Goal: Information Seeking & Learning: Learn about a topic

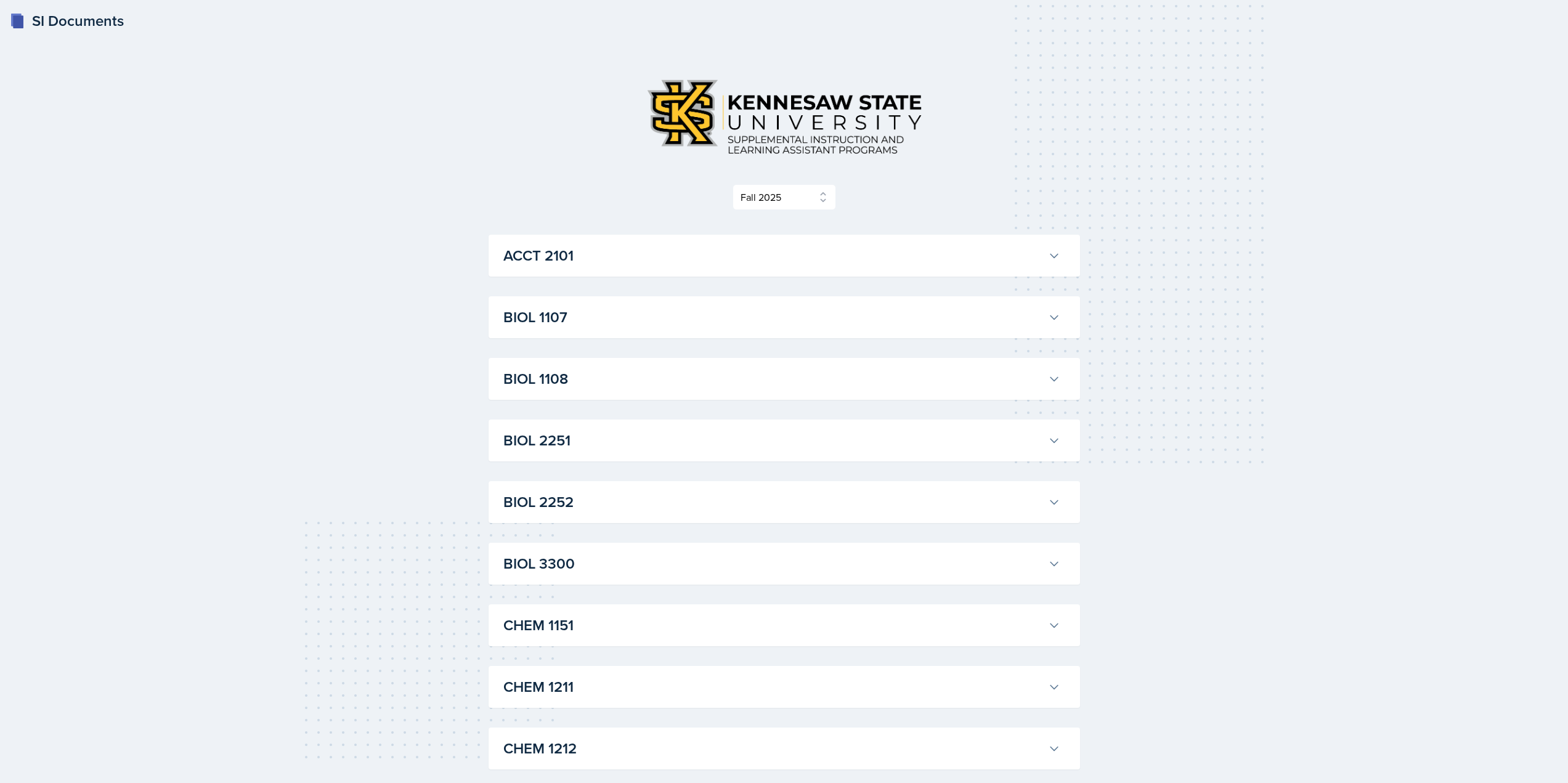
select select "2bed604d-1099-4043-b1bc-2365e8740244"
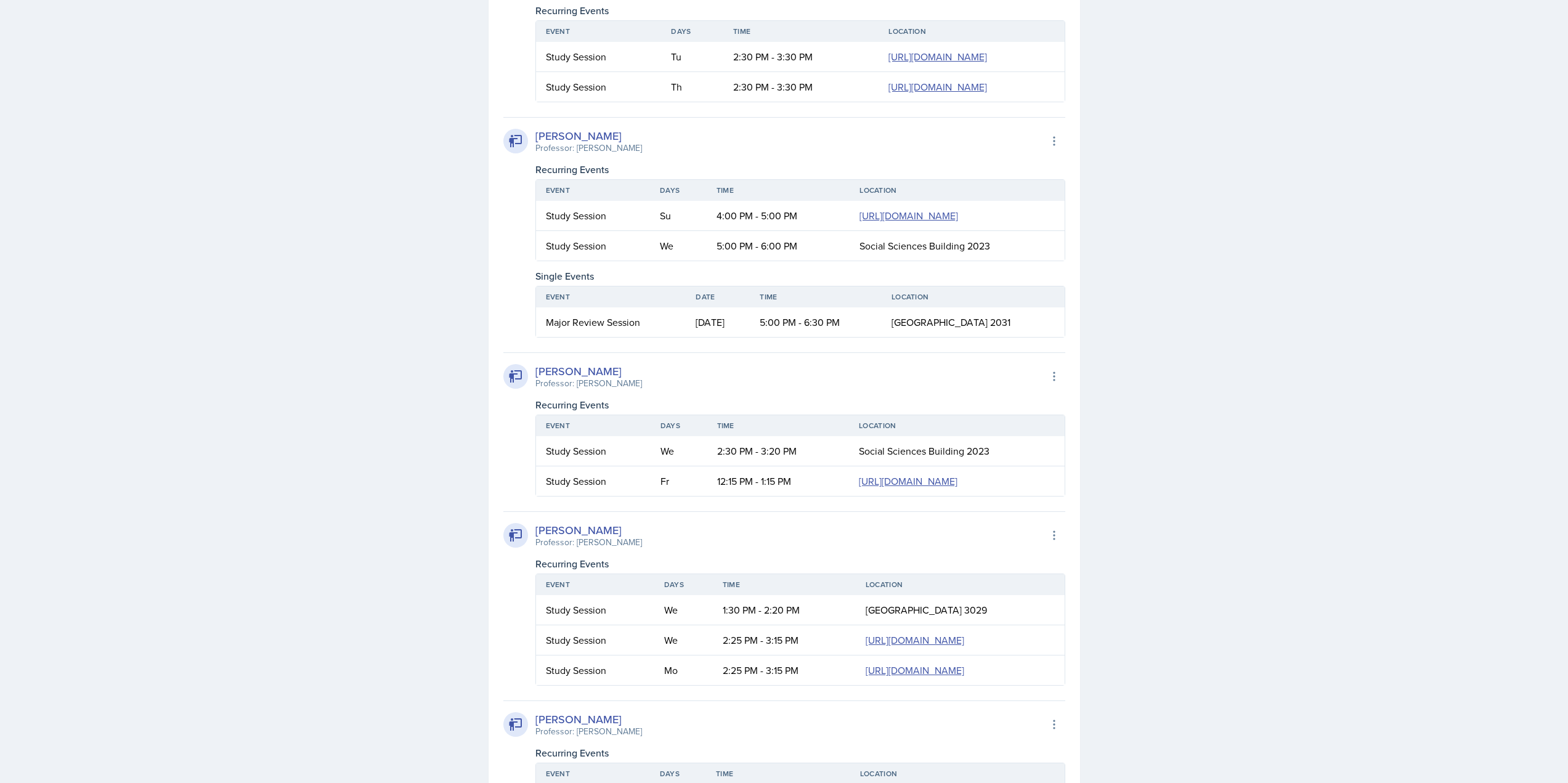
scroll to position [1674, 0]
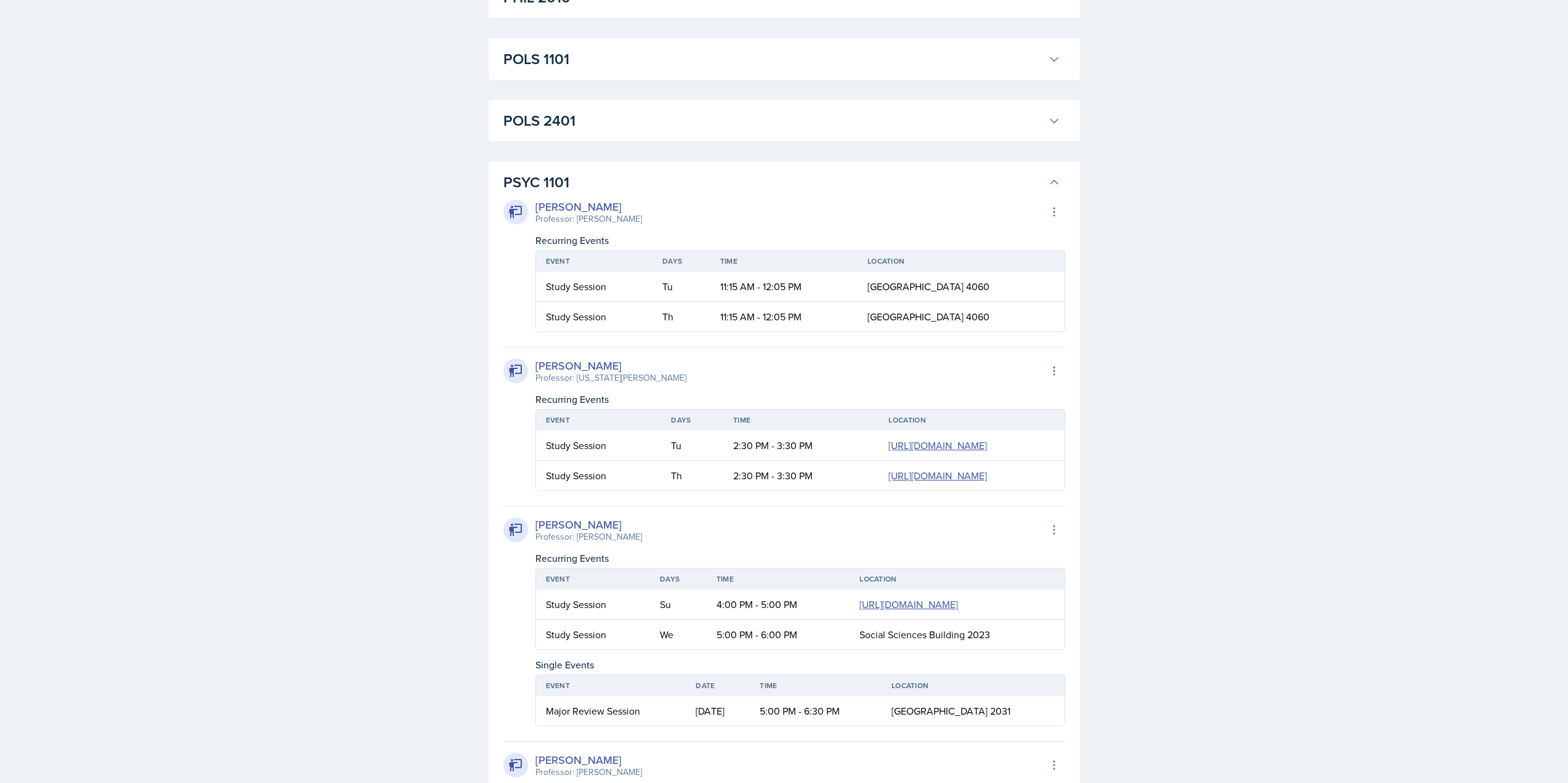
click at [545, 192] on h3 "PSYC 1101" at bounding box center [773, 182] width 540 height 22
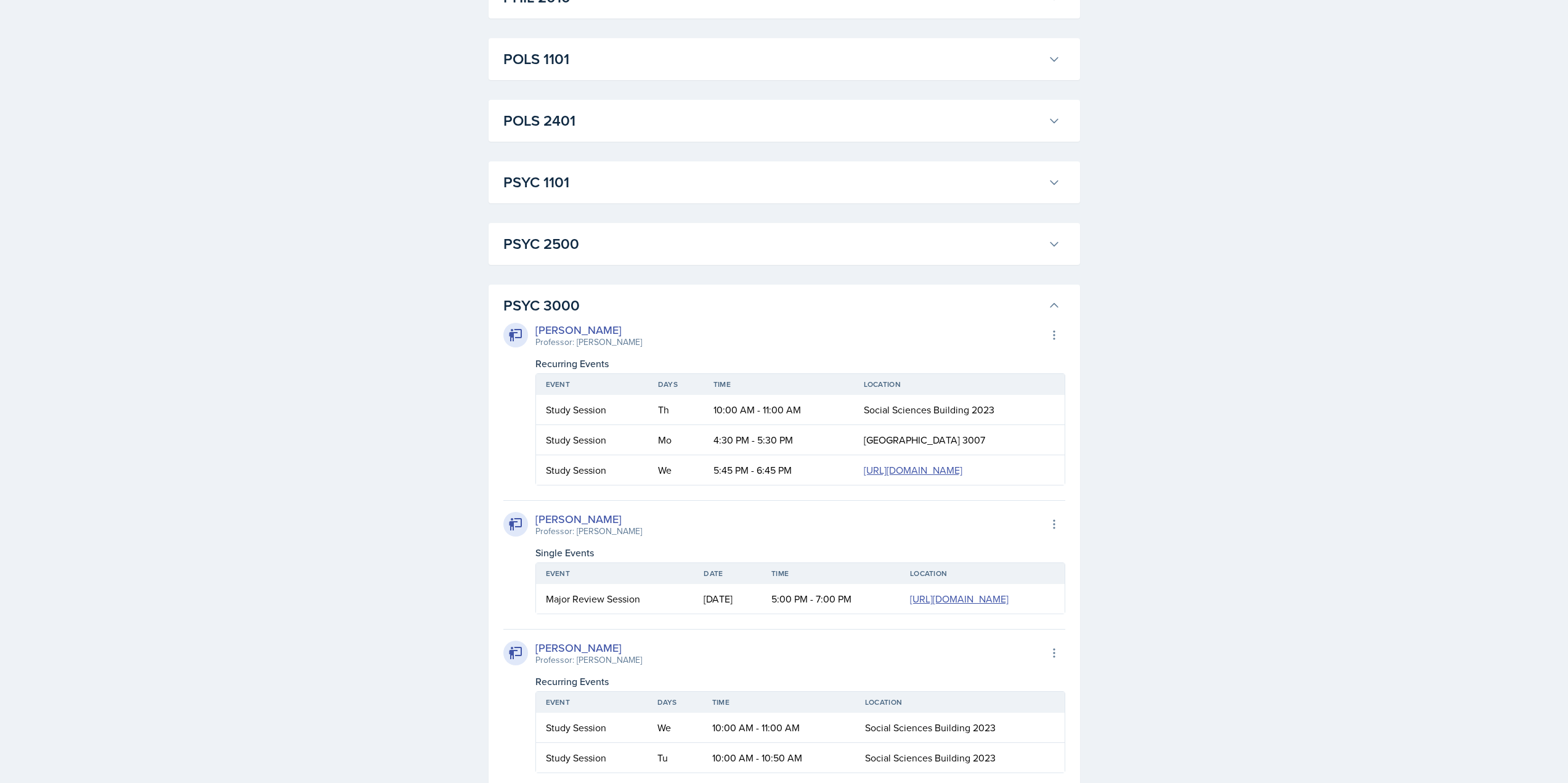
click at [572, 179] on h3 "PSYC 1101" at bounding box center [773, 182] width 540 height 22
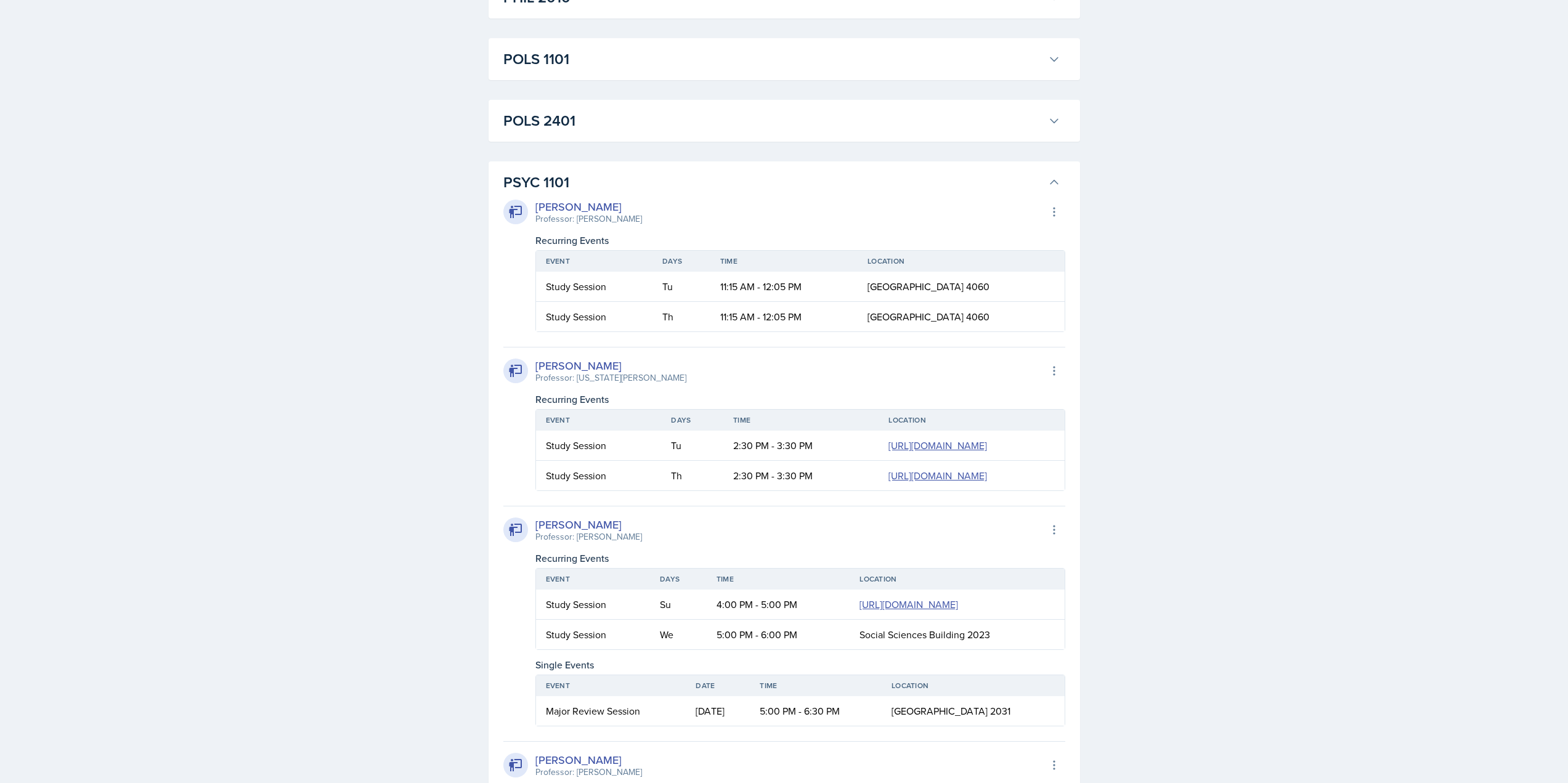
drag, startPoint x: 565, startPoint y: 184, endPoint x: 538, endPoint y: 161, distance: 35.5
click at [565, 184] on h3 "PSYC 1101" at bounding box center [773, 182] width 540 height 22
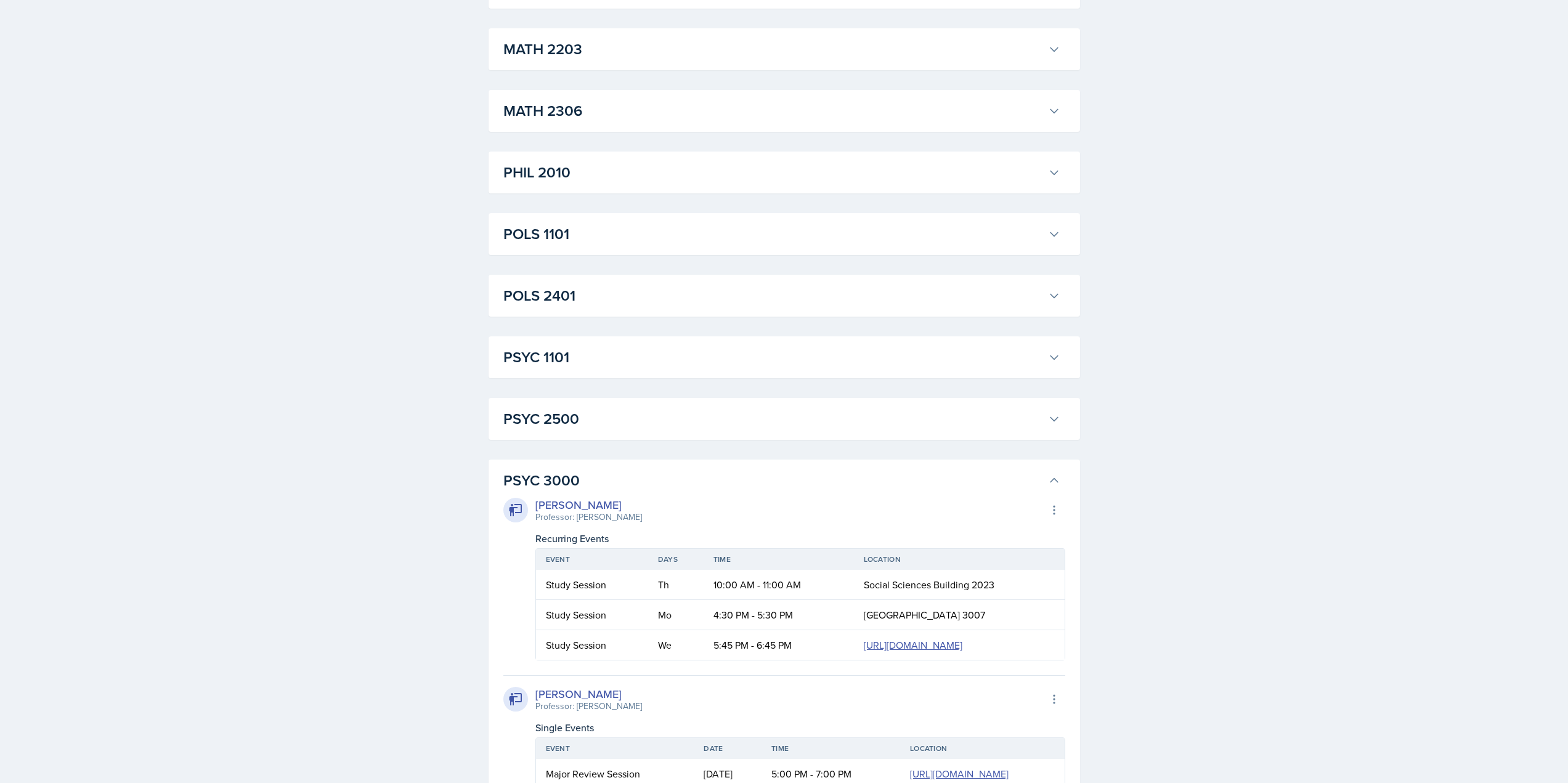
scroll to position [1243, 0]
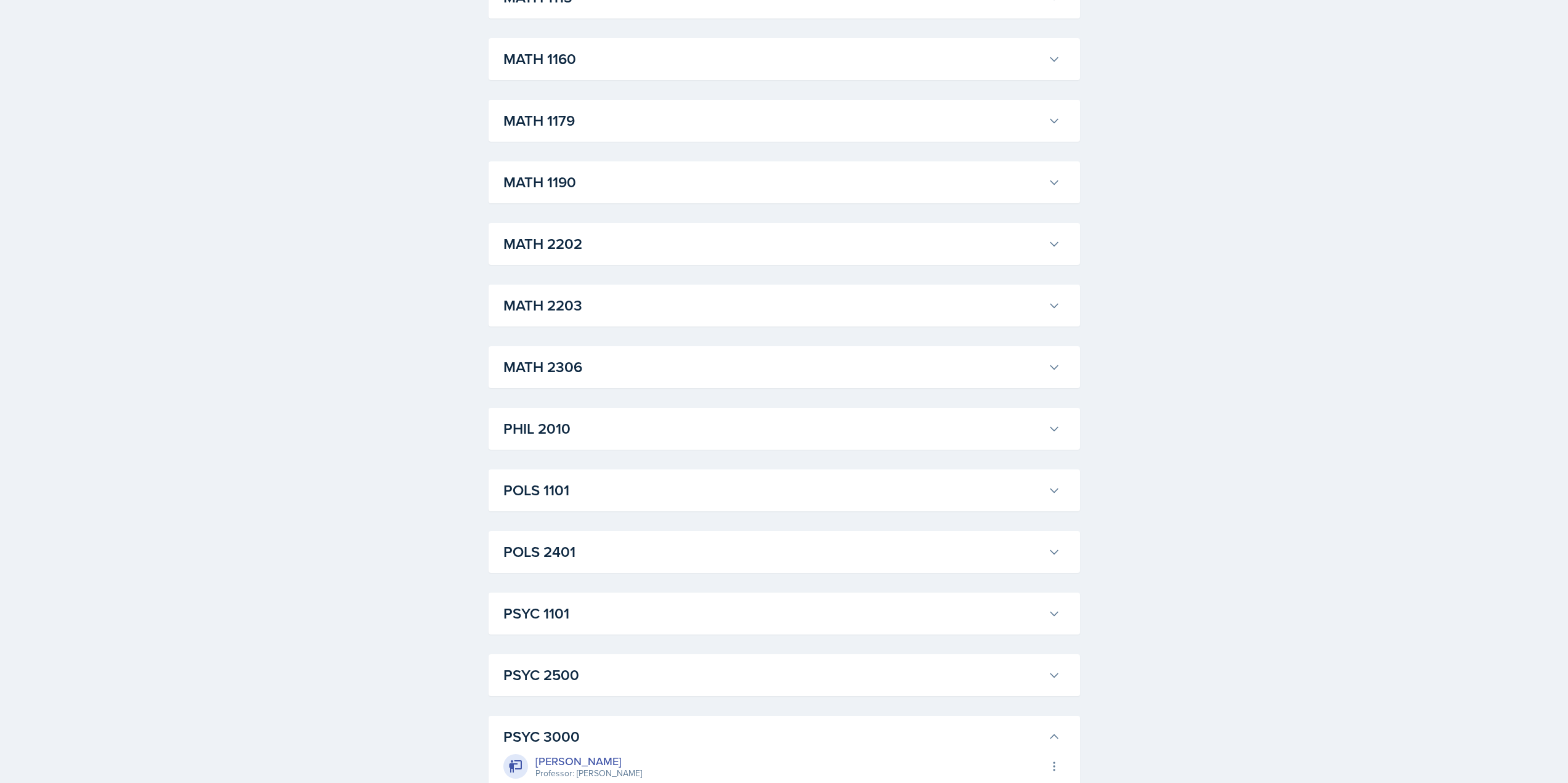
click at [574, 179] on h3 "MATH 1190" at bounding box center [773, 182] width 540 height 22
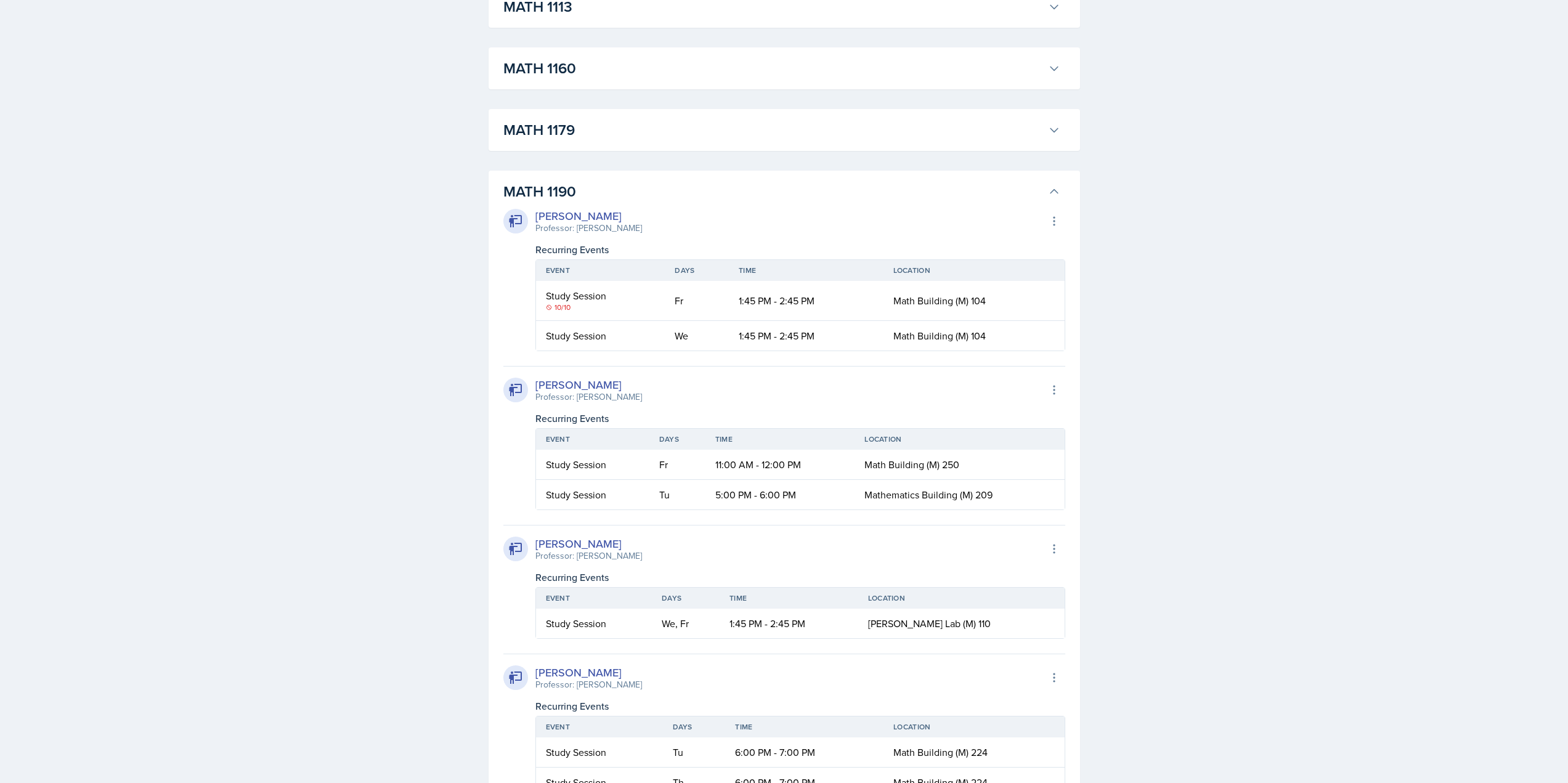
scroll to position [1059, 0]
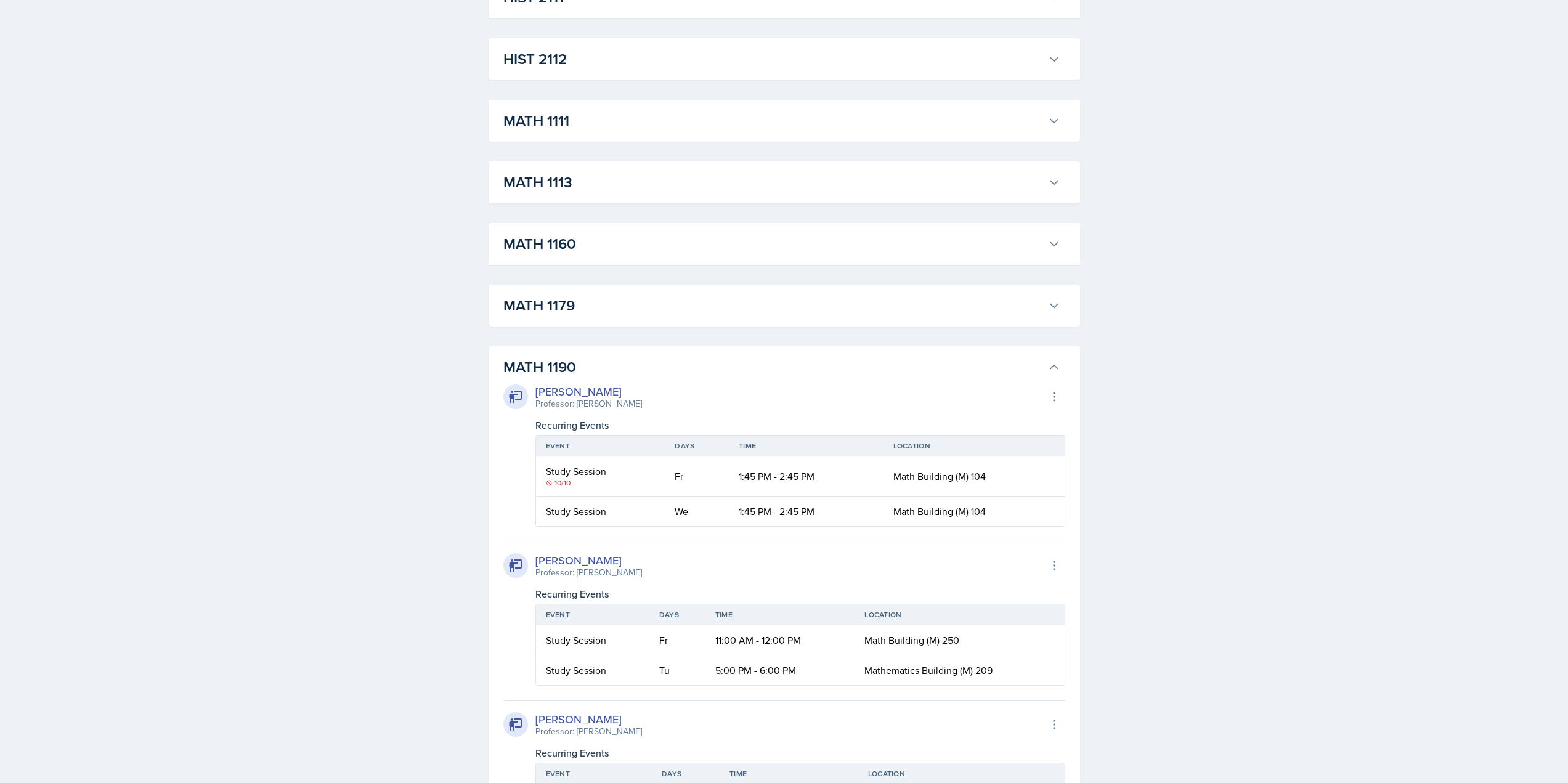
click at [573, 175] on h3 "MATH 1113" at bounding box center [773, 182] width 540 height 22
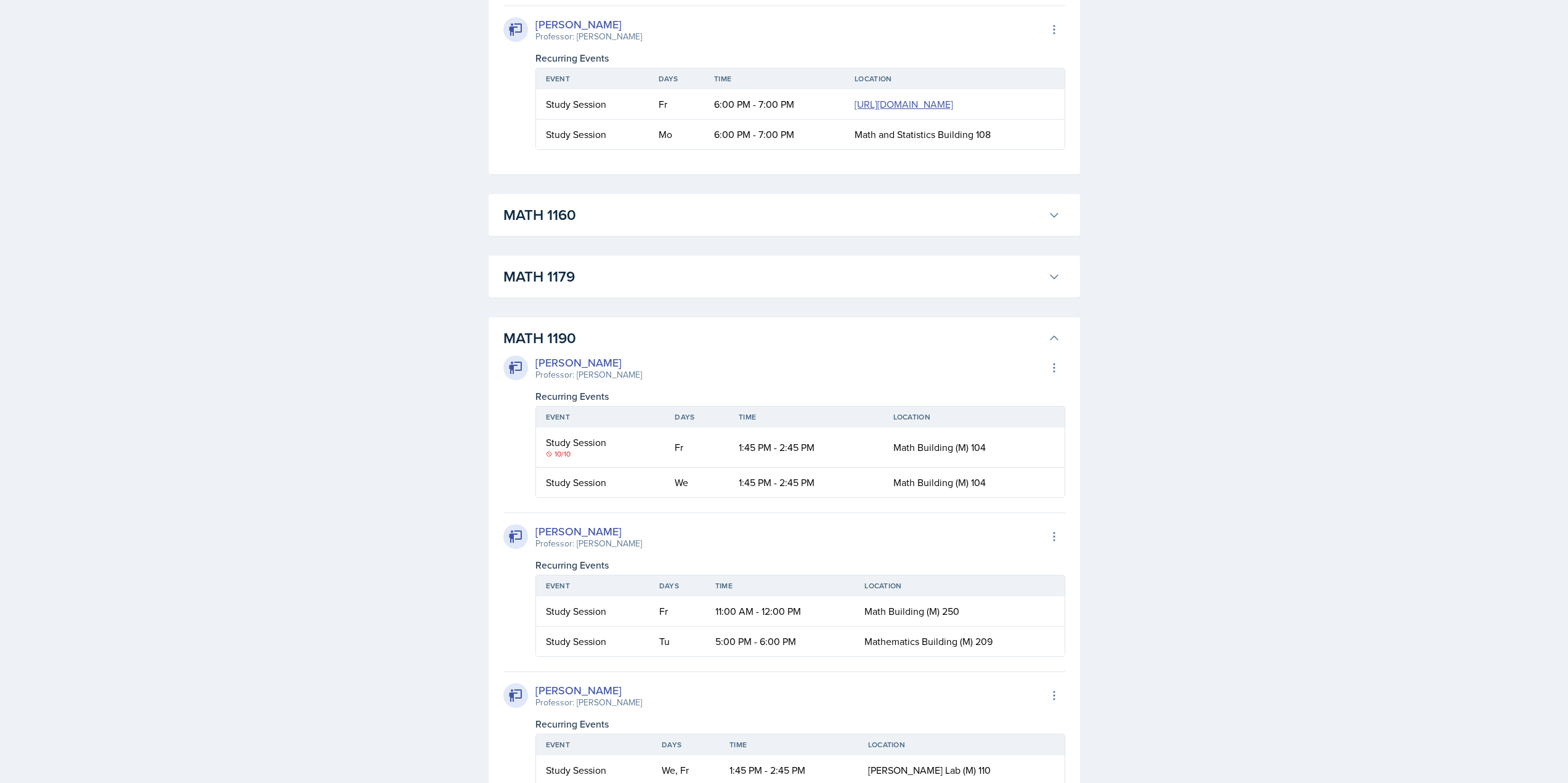
scroll to position [2722, 0]
click at [575, 287] on h3 "MATH 1179" at bounding box center [773, 275] width 540 height 22
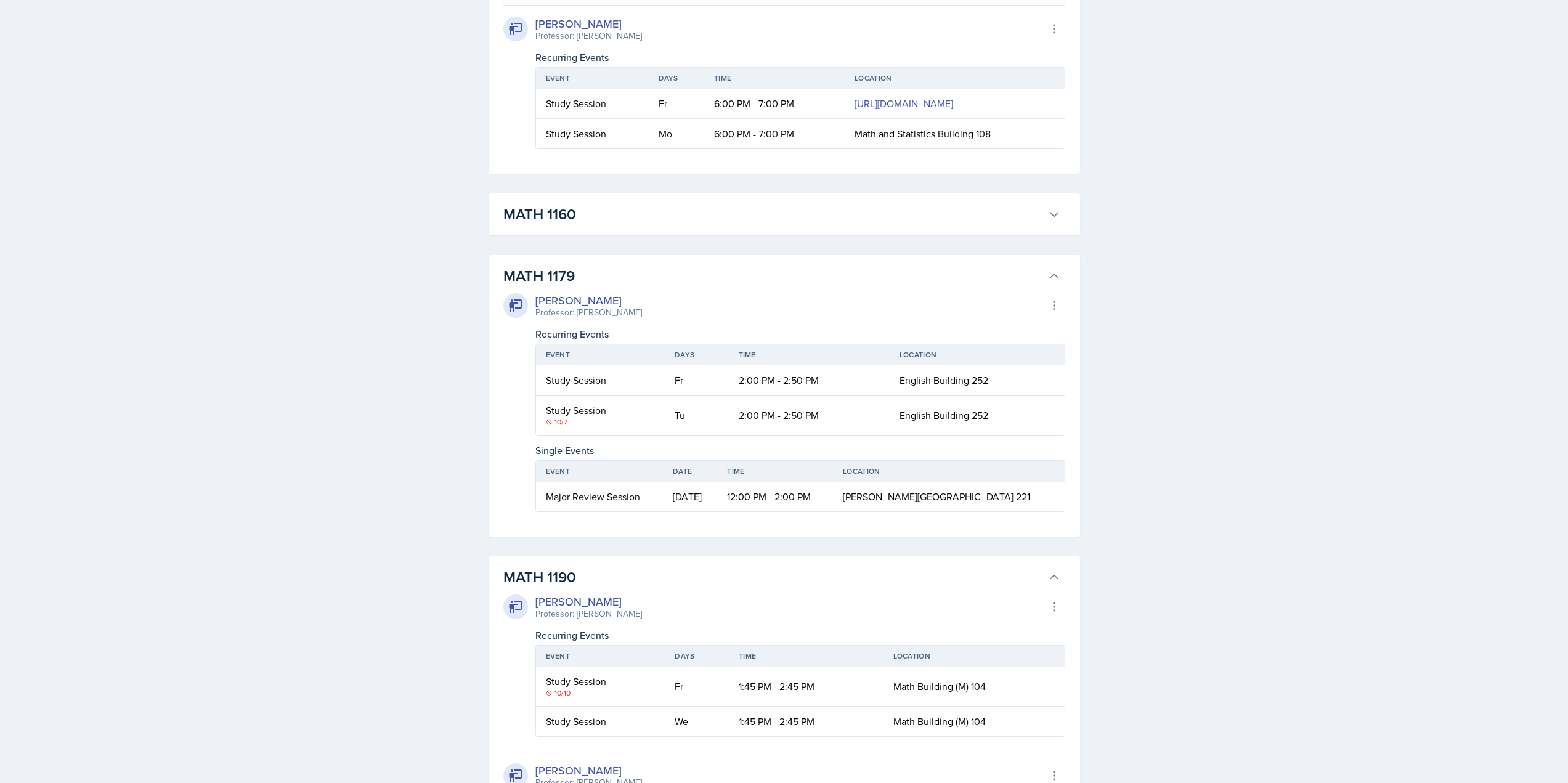
click at [574, 337] on div "ACCT 2101 Landrea Bishop Professor: Stephanie Miller Export to Google Calendar …" at bounding box center [784, 506] width 591 height 5986
click at [573, 354] on div "MATH 1179 Madelyn Hagan Professor: Bridgette Puckett Export to Google Calendar …" at bounding box center [784, 396] width 591 height 282
click at [569, 287] on h3 "MATH 1179" at bounding box center [773, 275] width 540 height 22
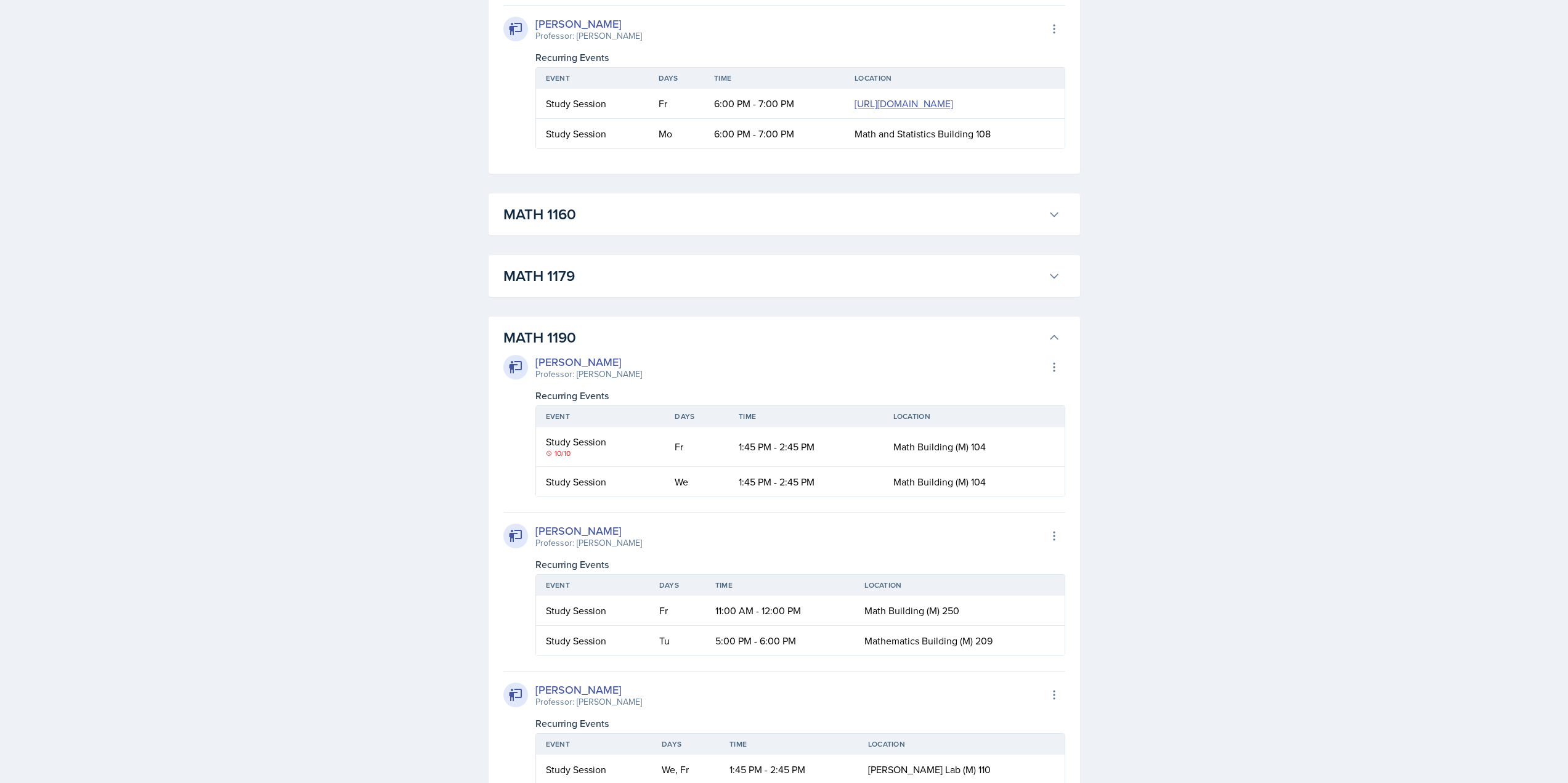
click at [582, 225] on h3 "MATH 1160" at bounding box center [773, 214] width 540 height 22
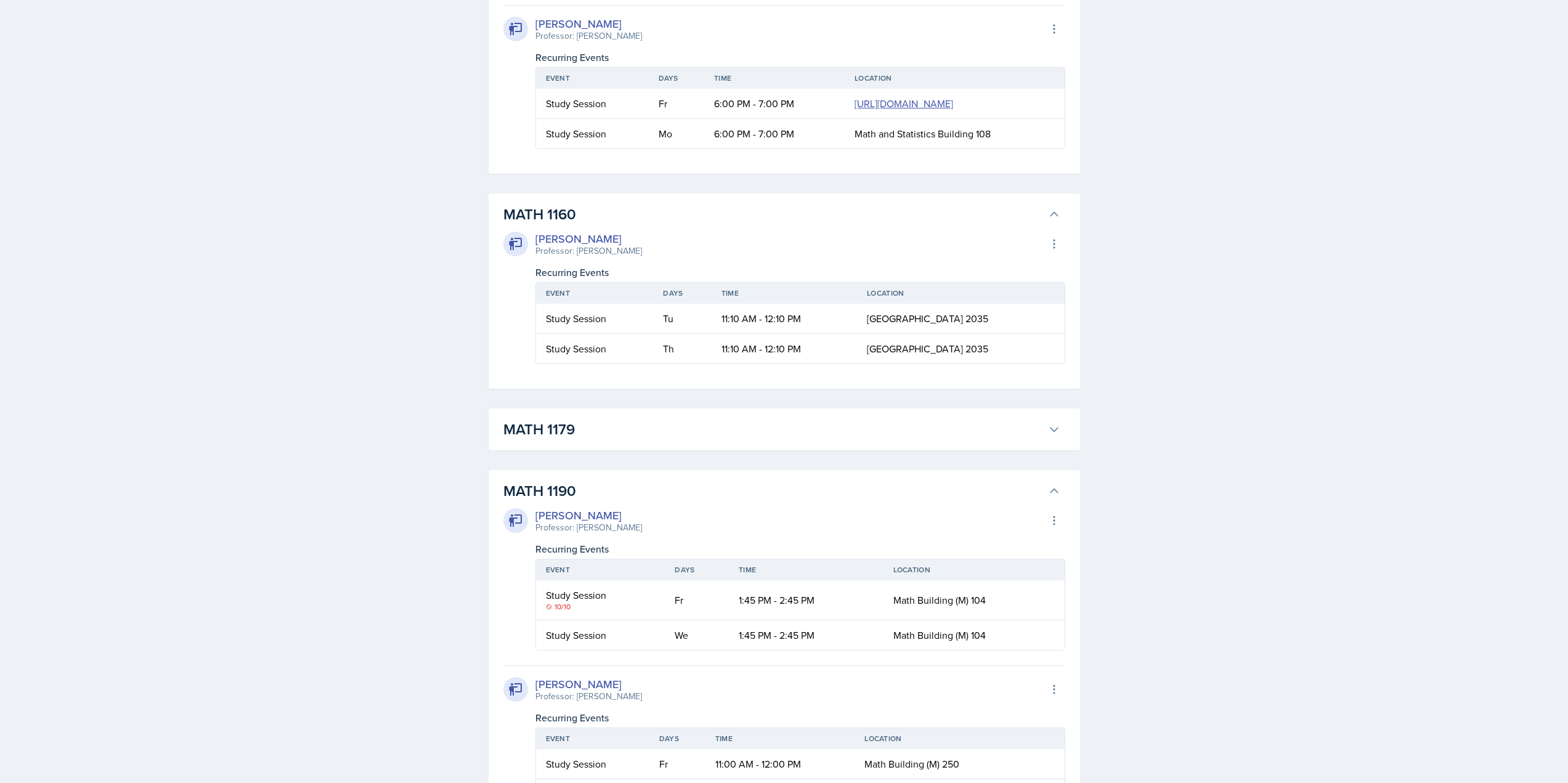
click at [535, 225] on h3 "MATH 1160" at bounding box center [773, 214] width 540 height 22
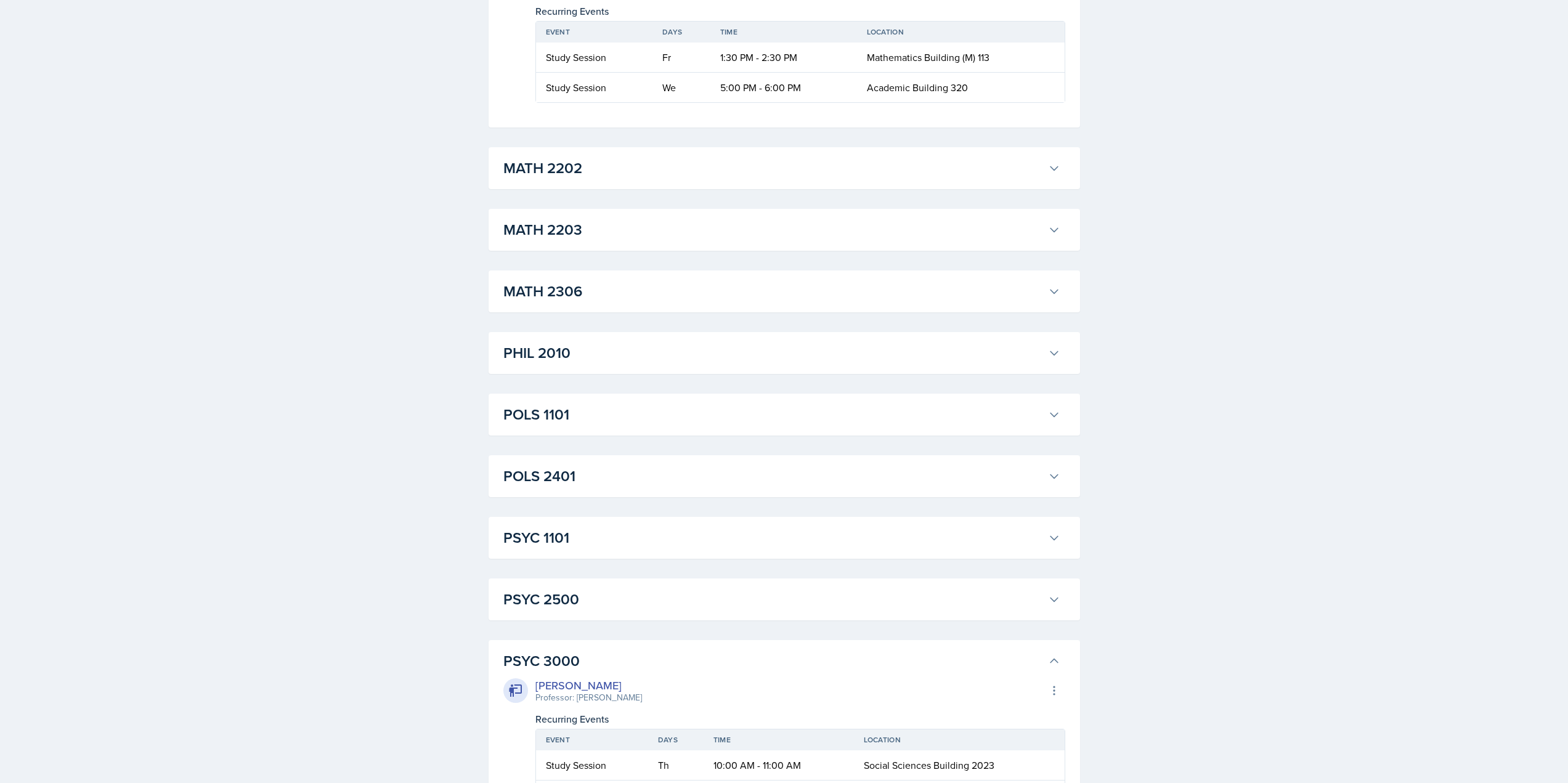
scroll to position [5000, 0]
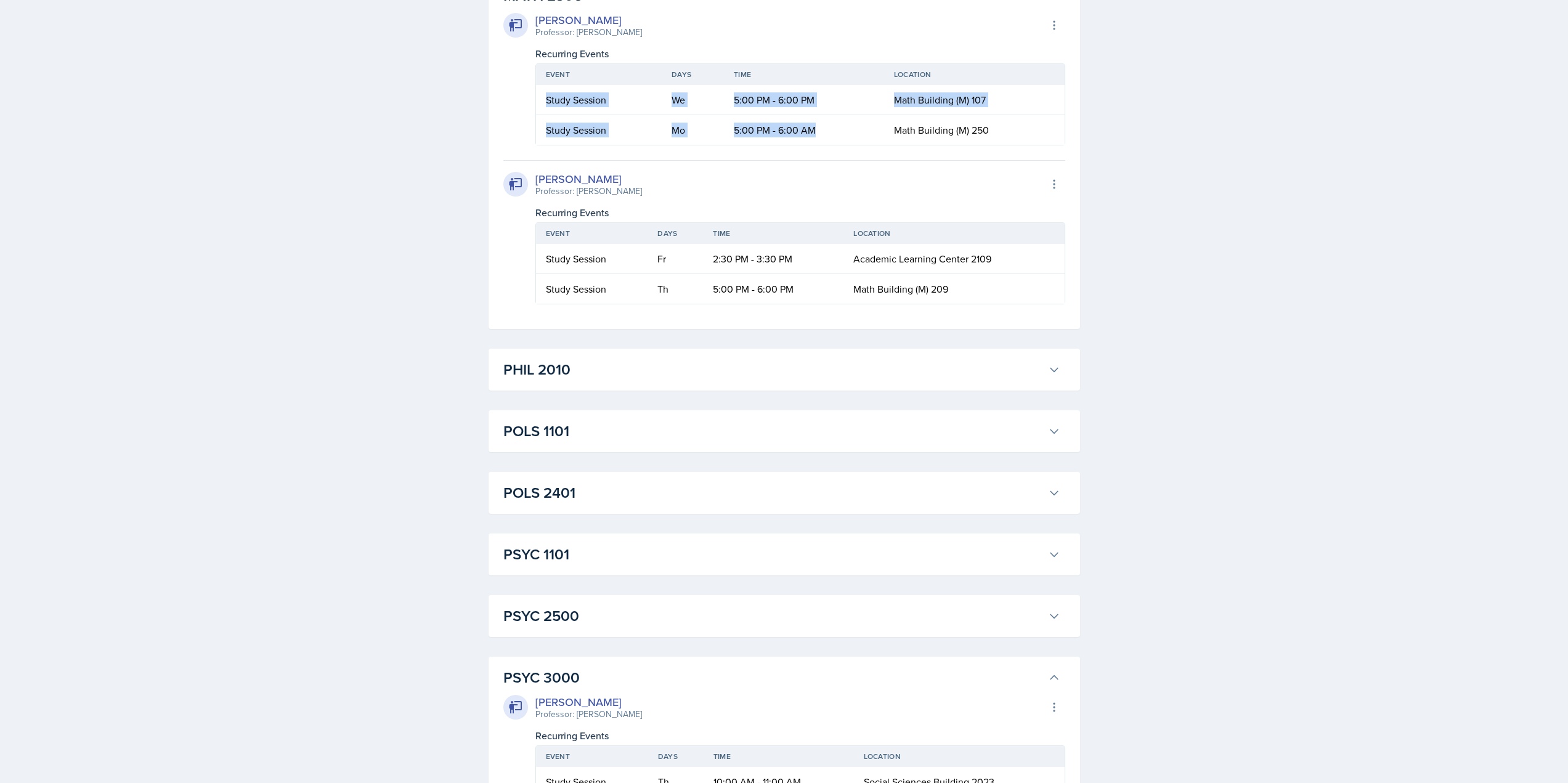
drag, startPoint x: 550, startPoint y: 396, endPoint x: 838, endPoint y: 439, distance: 291.2
click at [838, 145] on table "Event Days Time Location Study Session We 5:00 PM - 6:00 PM Math Building (M) 1…" at bounding box center [800, 104] width 530 height 82
click at [832, 145] on td "5:00 PM - 6:00 AM" at bounding box center [804, 130] width 161 height 29
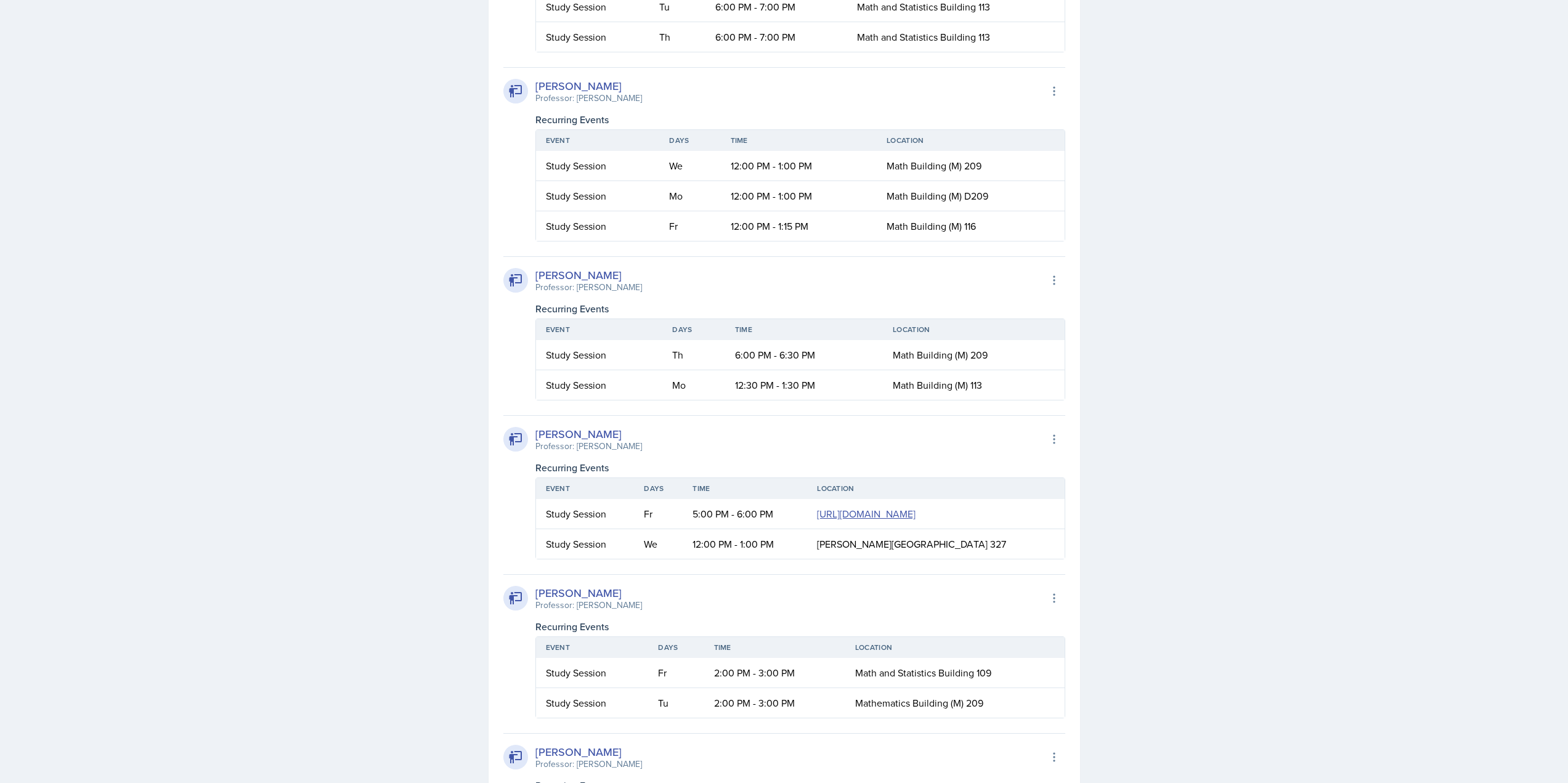
scroll to position [4138, 0]
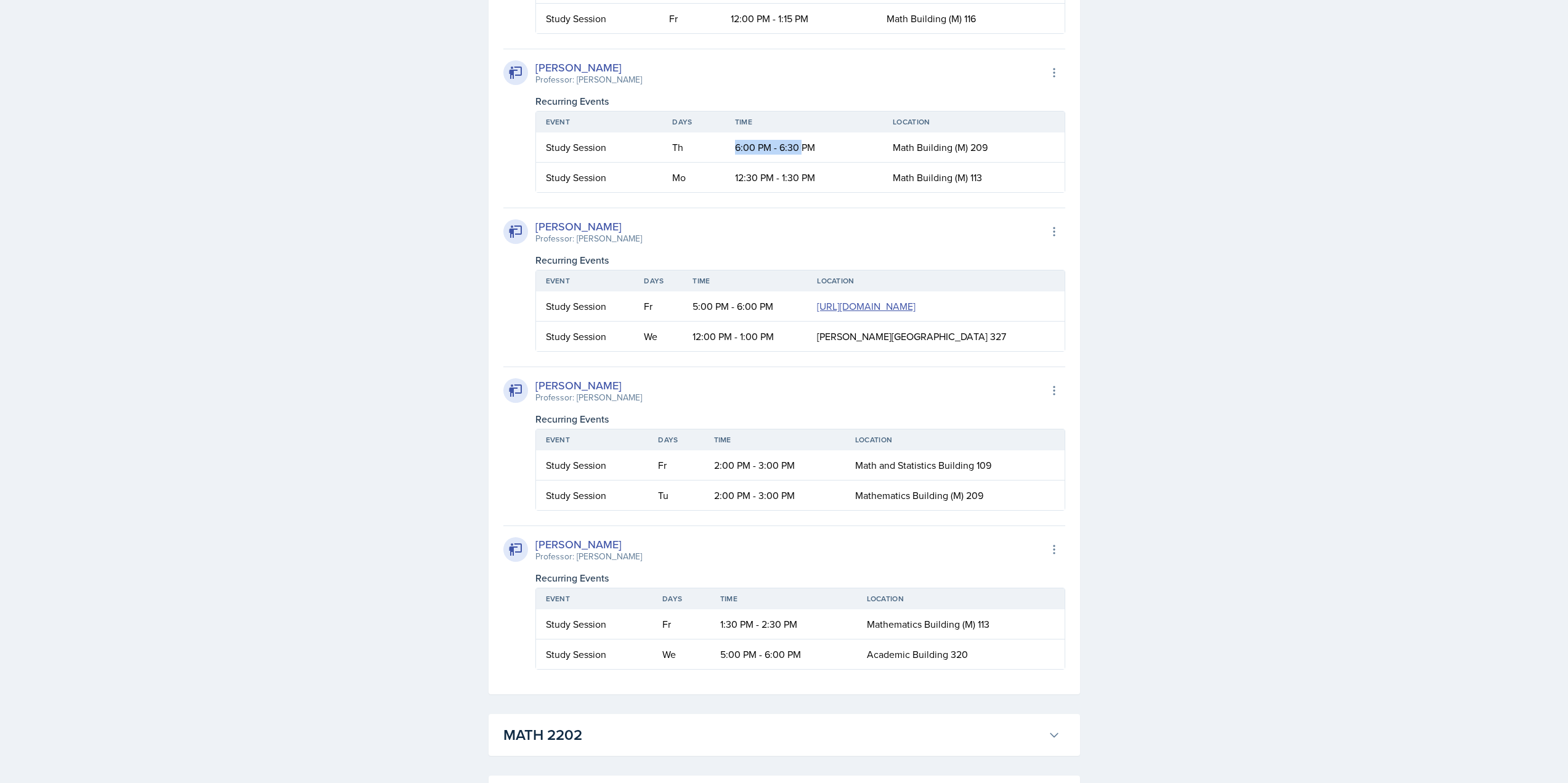
drag, startPoint x: 755, startPoint y: 343, endPoint x: 801, endPoint y: 342, distance: 46.0
click at [801, 163] on tr "Study Session Th 6:00 PM - 6:30 PM Math Building (M) 209" at bounding box center [800, 147] width 528 height 30
click at [801, 163] on td "6:00 PM - 6:30 PM" at bounding box center [804, 147] width 157 height 30
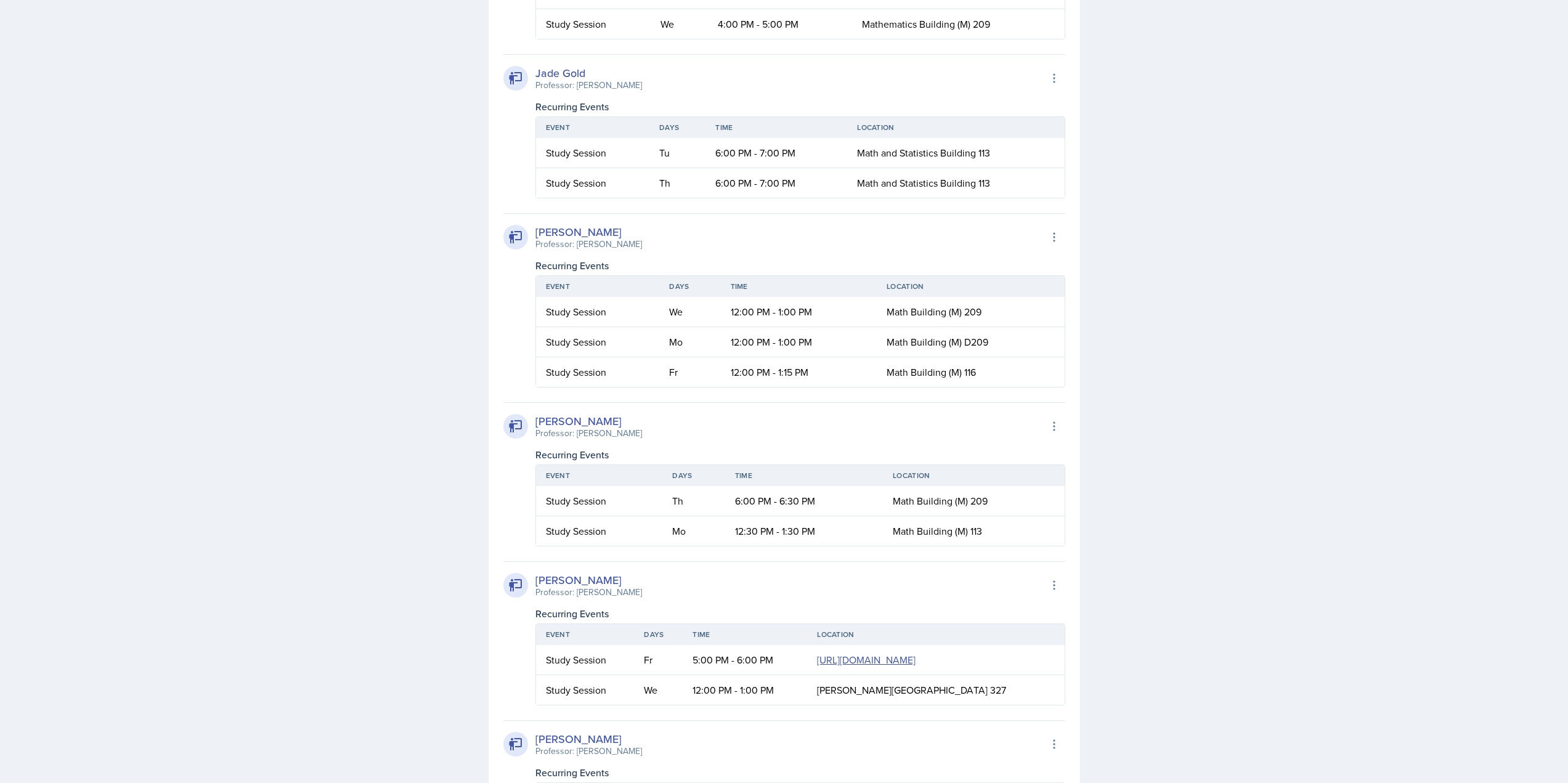
scroll to position [3768, 0]
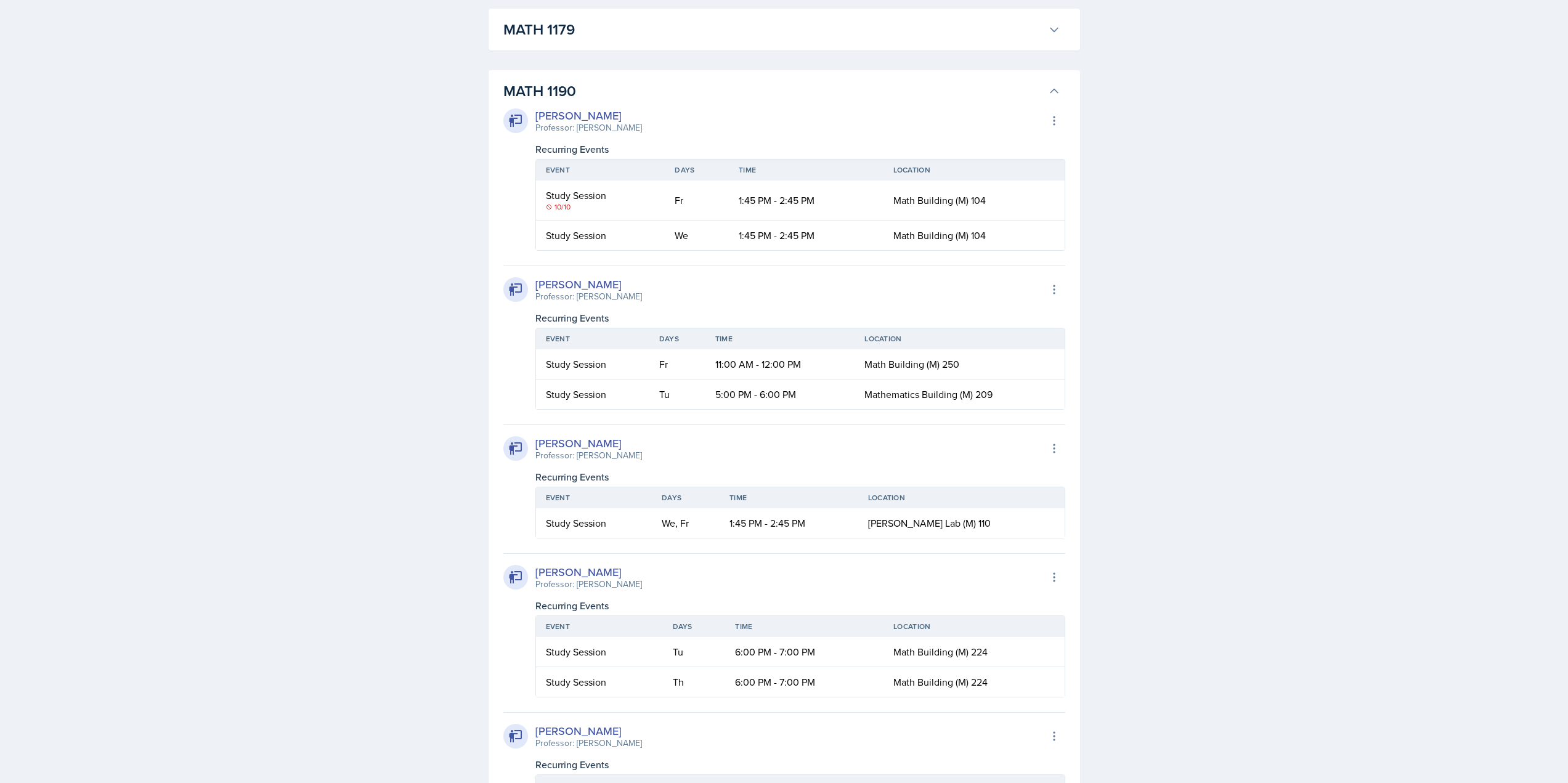
click at [606, 102] on h3 "MATH 1190" at bounding box center [773, 91] width 540 height 22
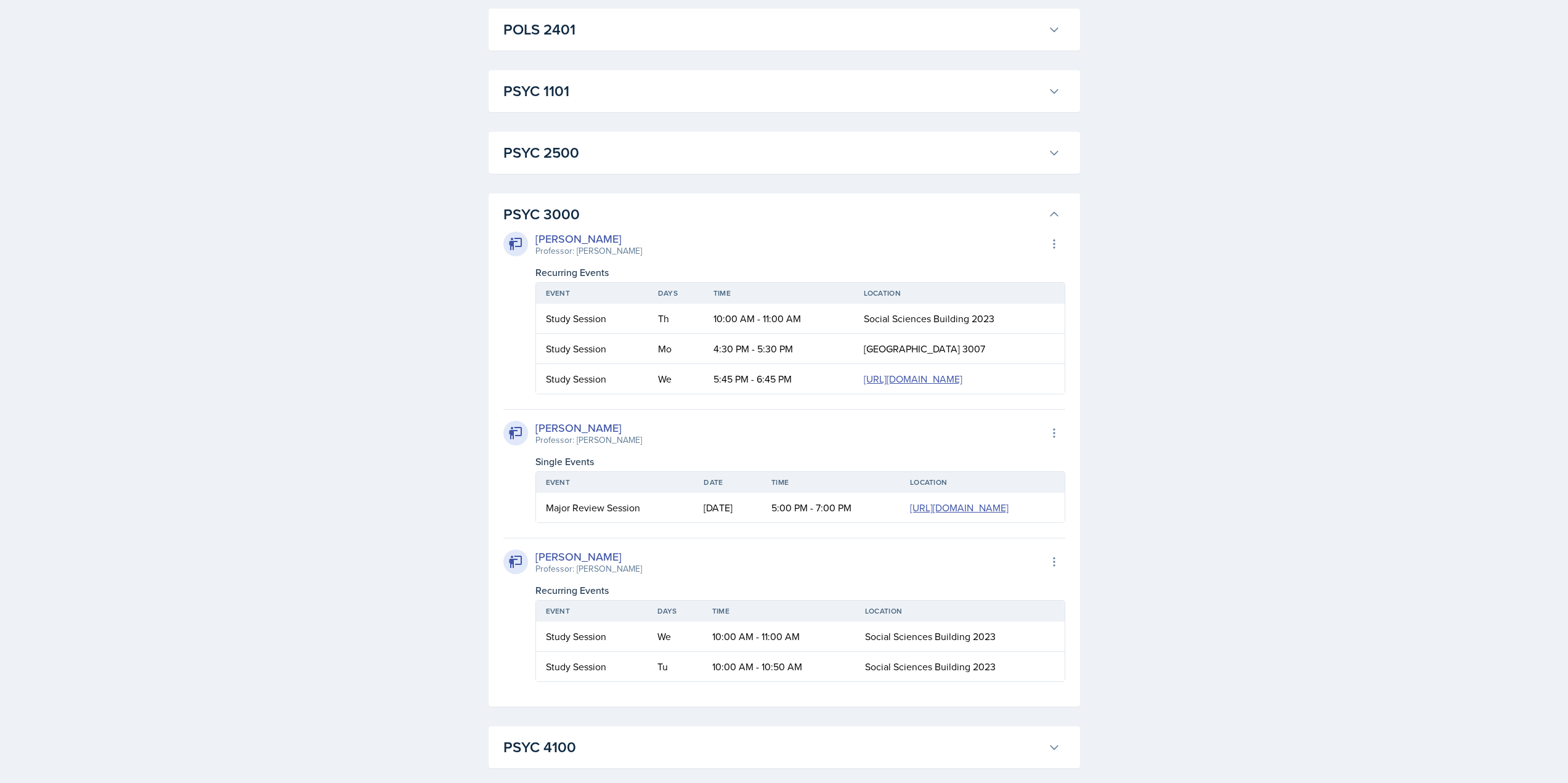
click at [578, 228] on button "PSYC 3000" at bounding box center [782, 214] width 562 height 27
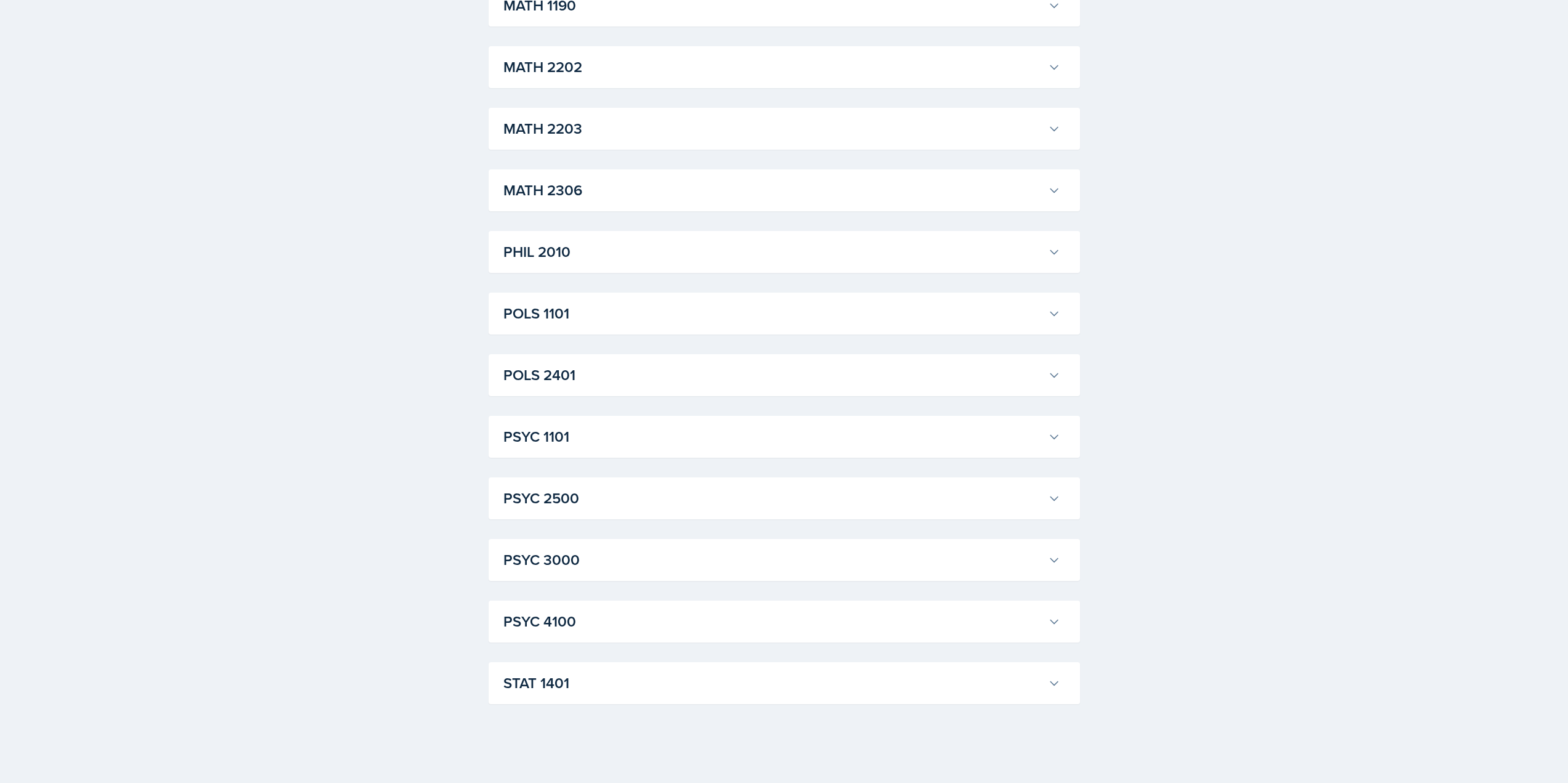
scroll to position [3152, 0]
click at [592, 453] on div "PSYC 1101 Sam Alderton Professor: Kalisha Smith Export to Google Calendar Recur…" at bounding box center [784, 437] width 591 height 42
click at [593, 437] on h3 "PSYC 1101" at bounding box center [773, 437] width 540 height 22
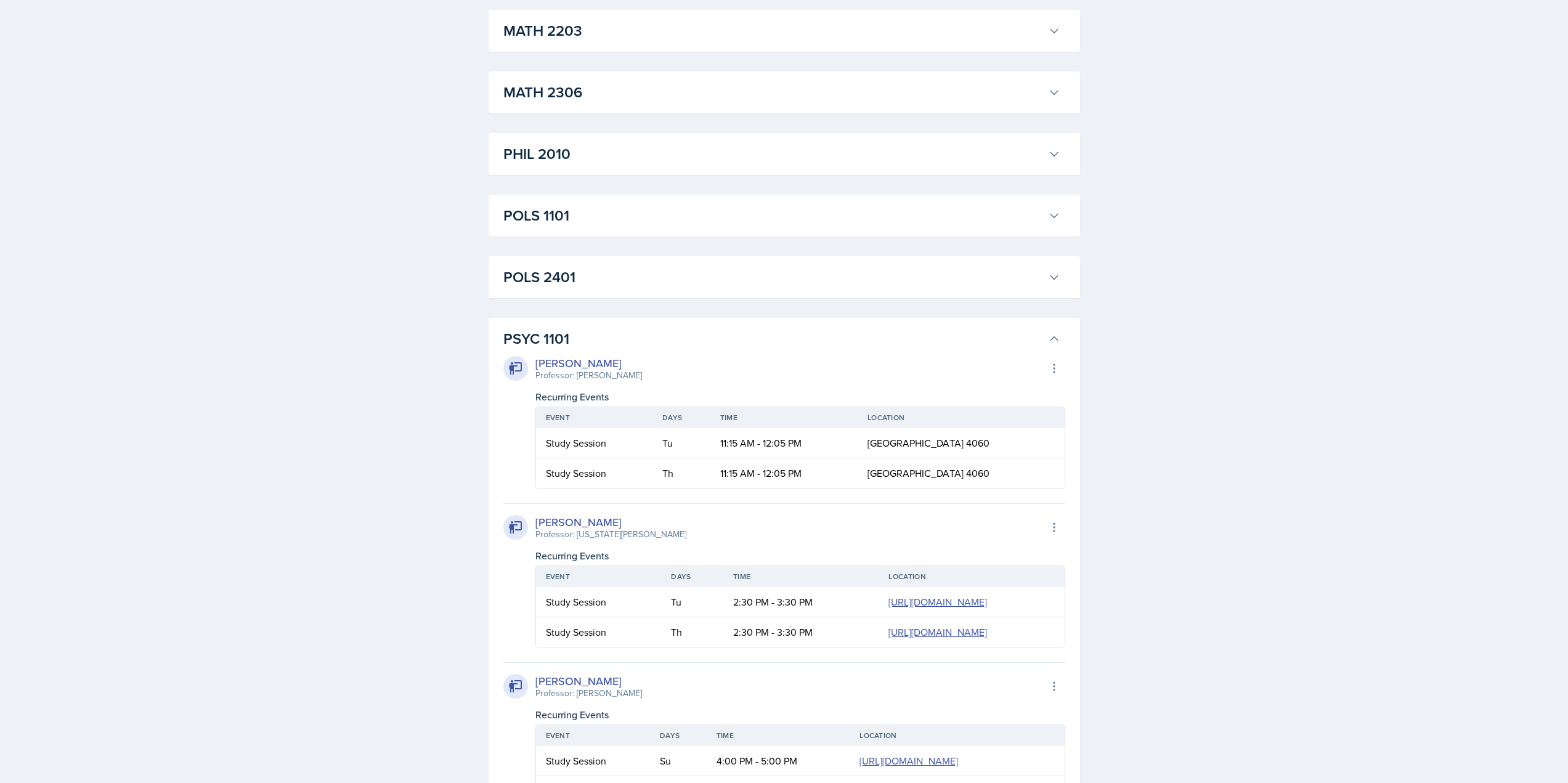
scroll to position [3213, 0]
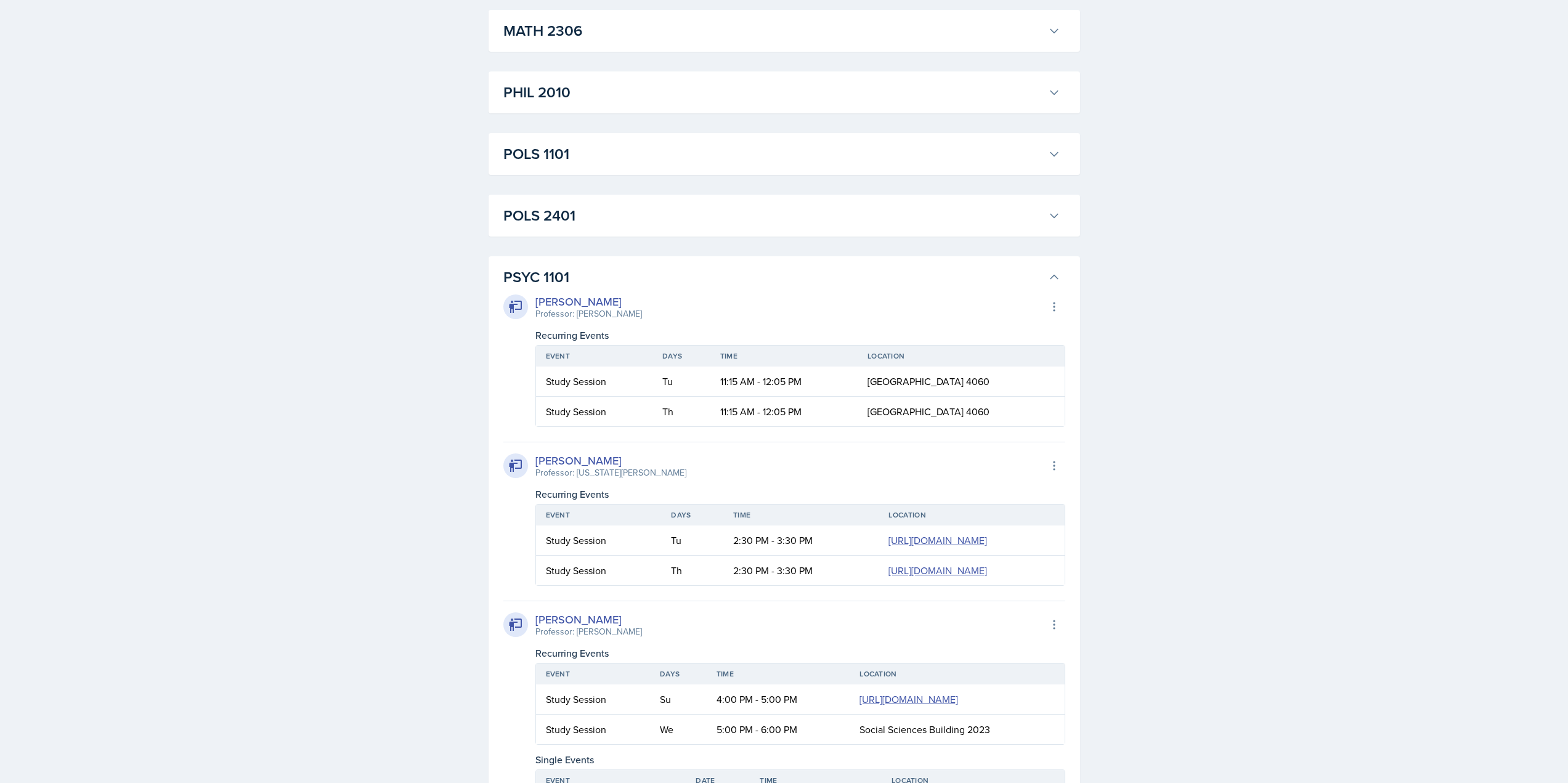
click at [574, 288] on h3 "PSYC 1101" at bounding box center [773, 277] width 540 height 22
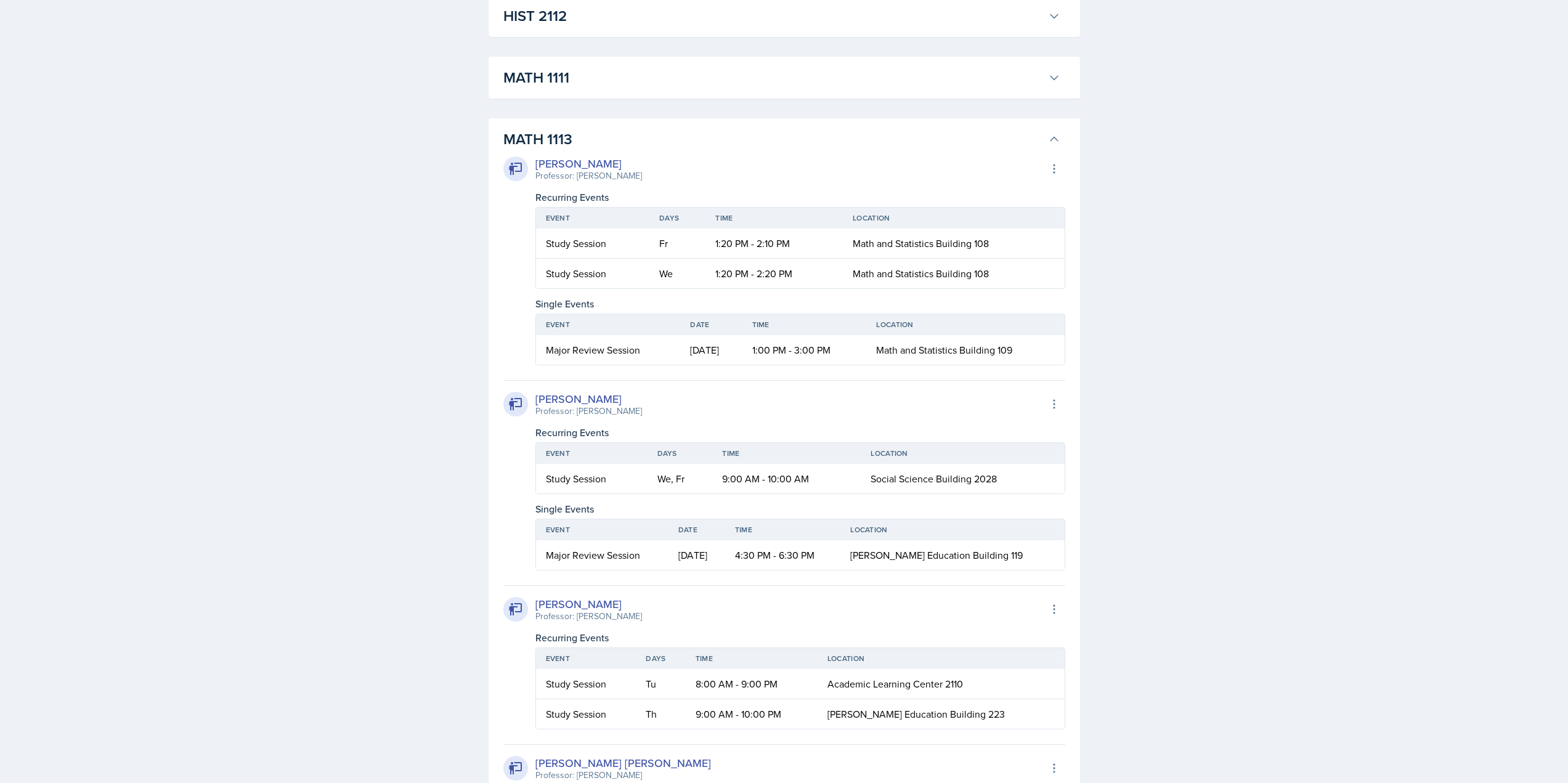
scroll to position [935, 0]
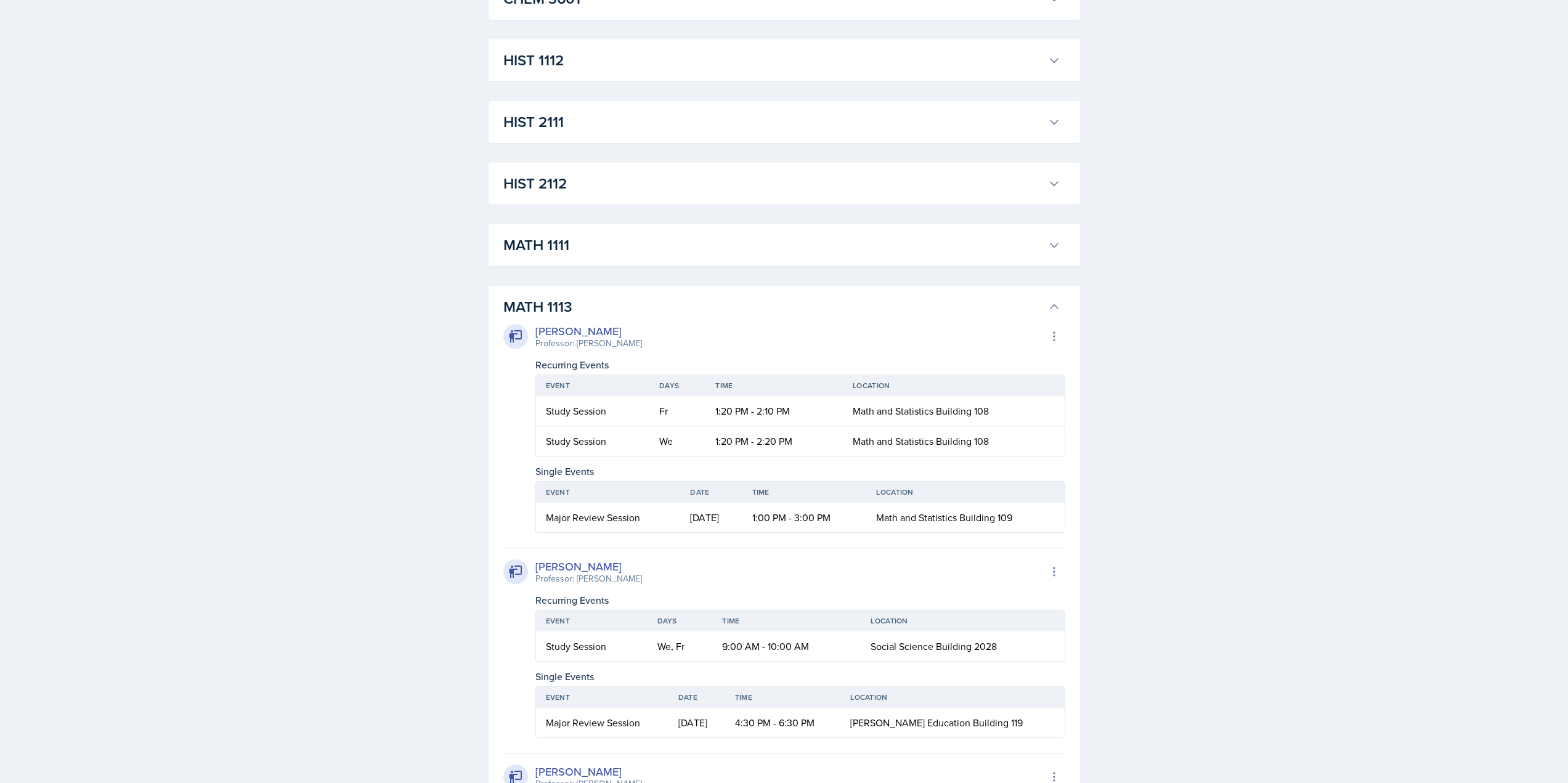
click at [555, 307] on h3 "MATH 1113" at bounding box center [773, 306] width 540 height 22
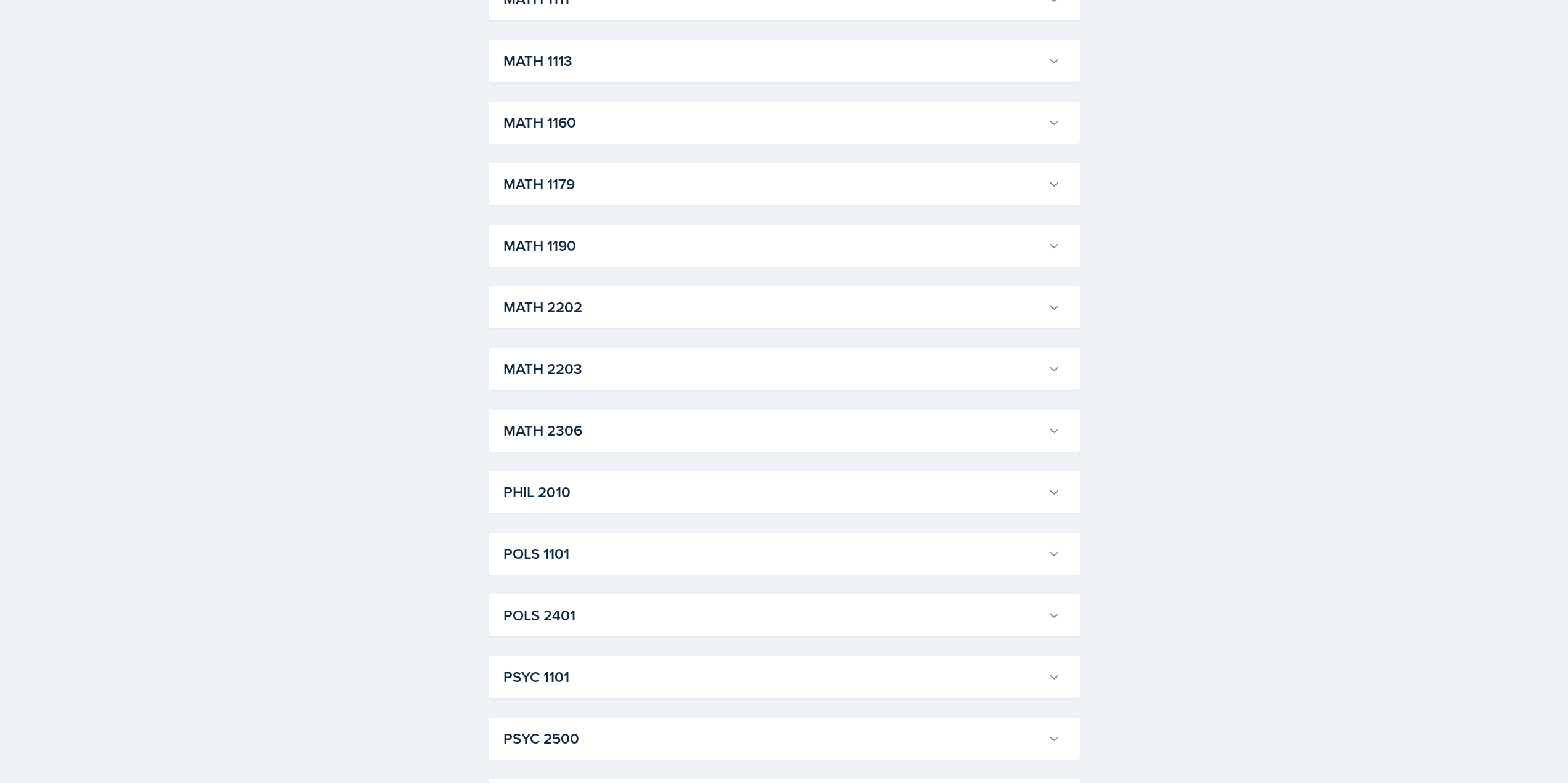
scroll to position [1180, 0]
click at [583, 311] on h3 "MATH 2202" at bounding box center [773, 306] width 540 height 22
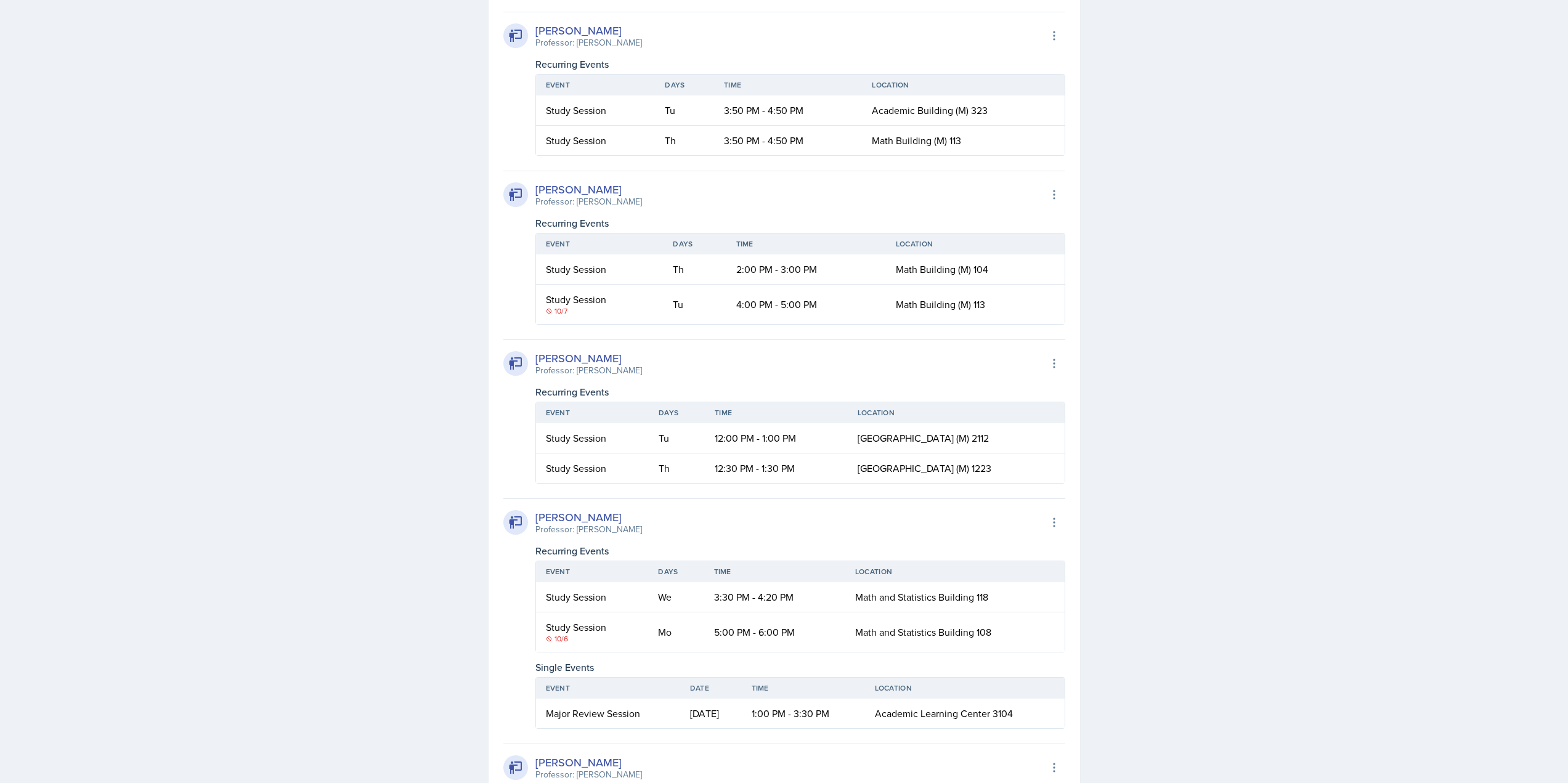
scroll to position [1673, 0]
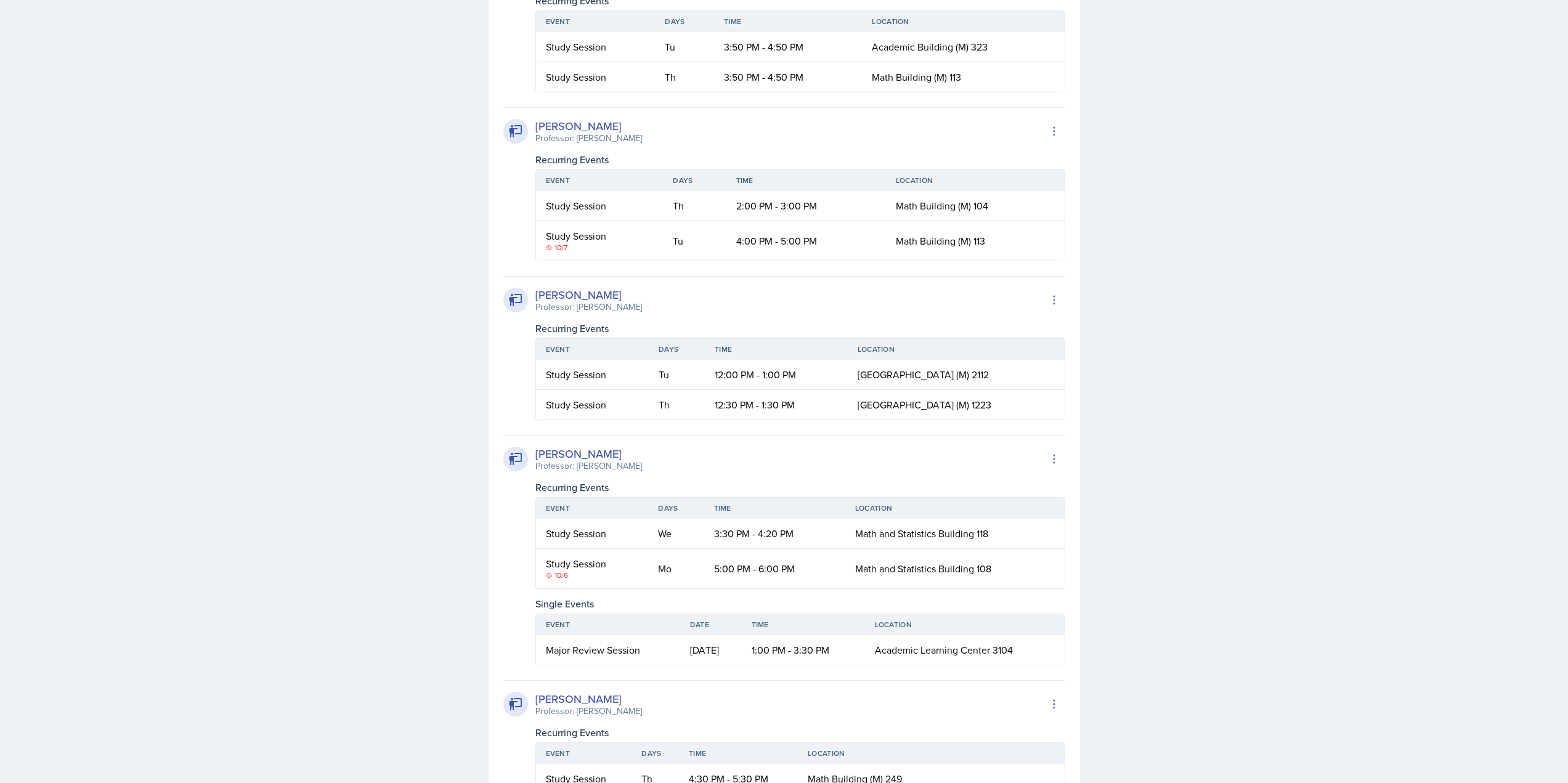
click at [611, 483] on div "Recurring Events" at bounding box center [800, 487] width 530 height 15
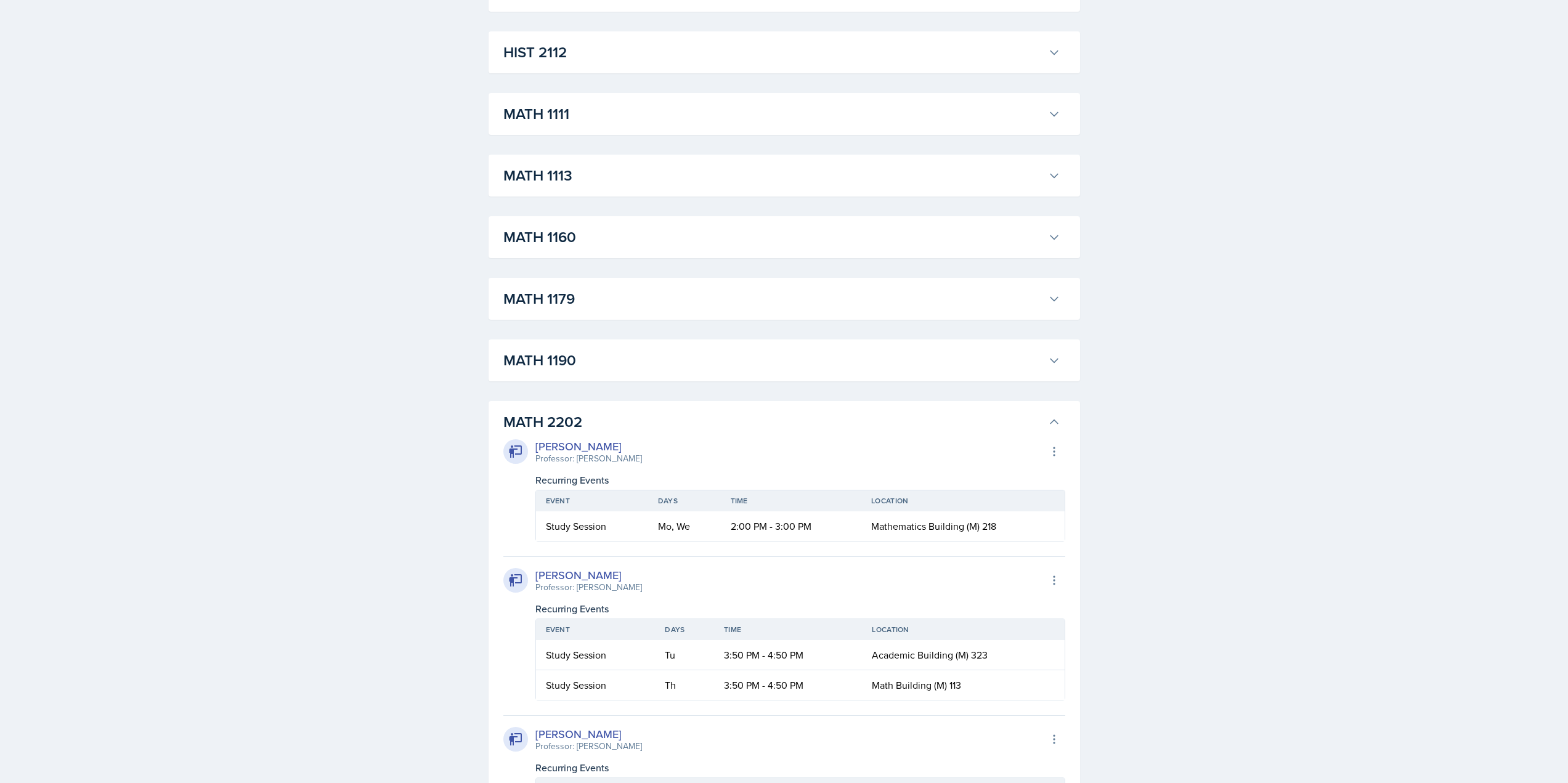
scroll to position [996, 0]
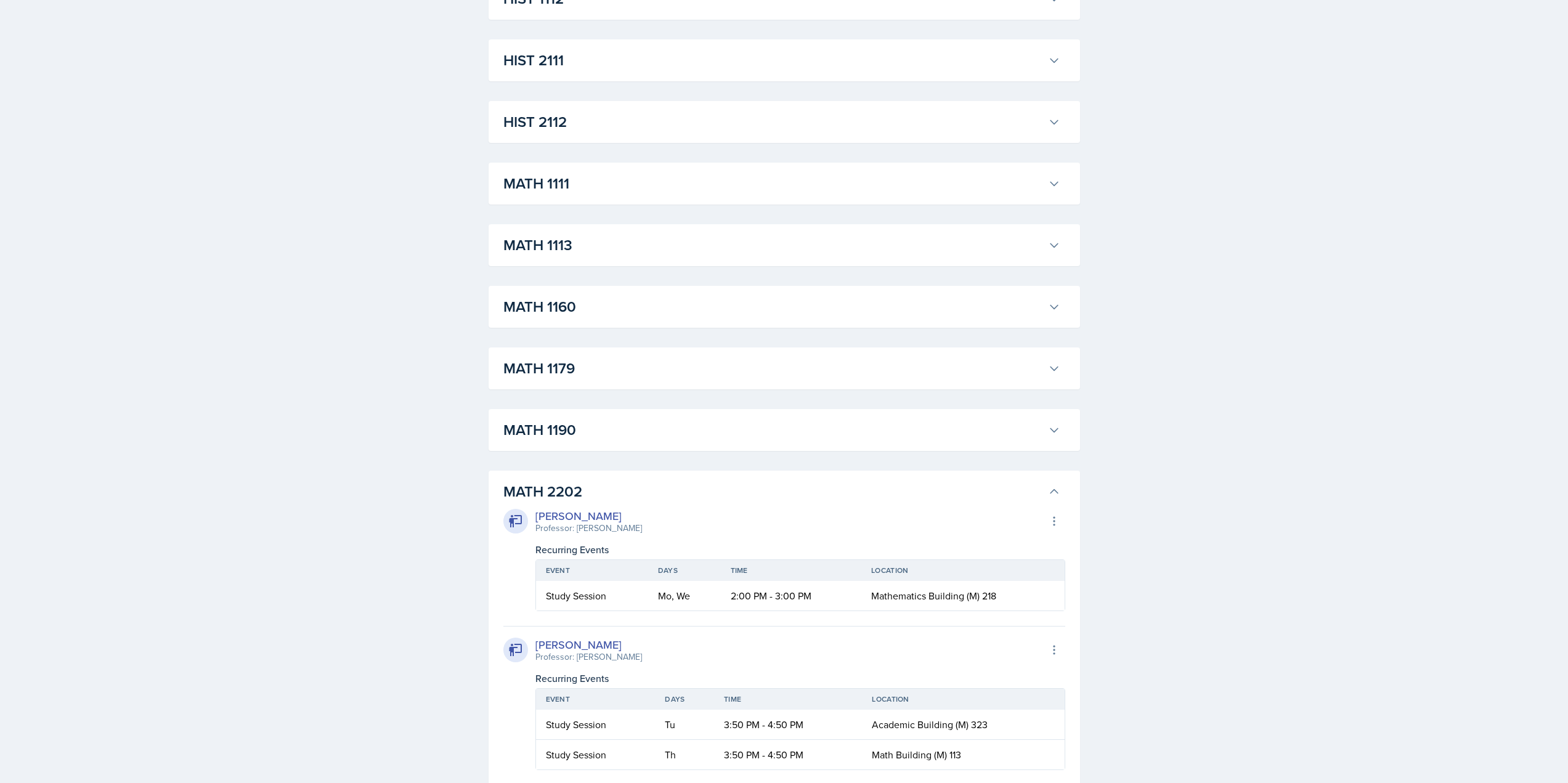
click at [590, 257] on div "MATH 1113 Aldair Palma Professor: Yan Xia Export to Google Calendar Recurring E…" at bounding box center [784, 245] width 591 height 42
click at [568, 238] on h3 "MATH 1113" at bounding box center [773, 245] width 540 height 22
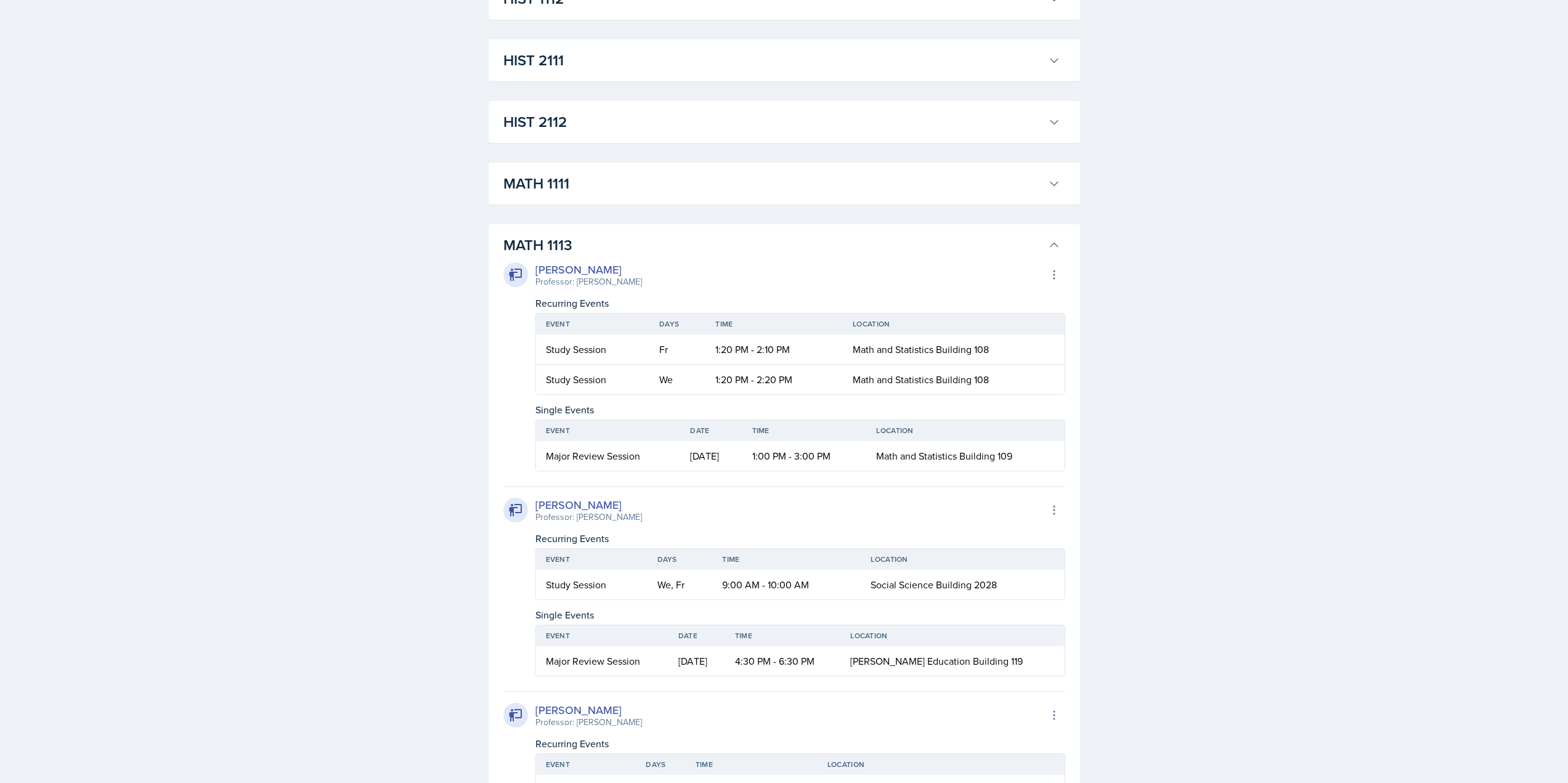
click at [543, 203] on div "MATH 1111 Xavier Ashton Professor: Jennifer Smathers Export to Google Calendar …" at bounding box center [784, 183] width 591 height 42
click at [545, 195] on button "MATH 1111" at bounding box center [782, 183] width 562 height 27
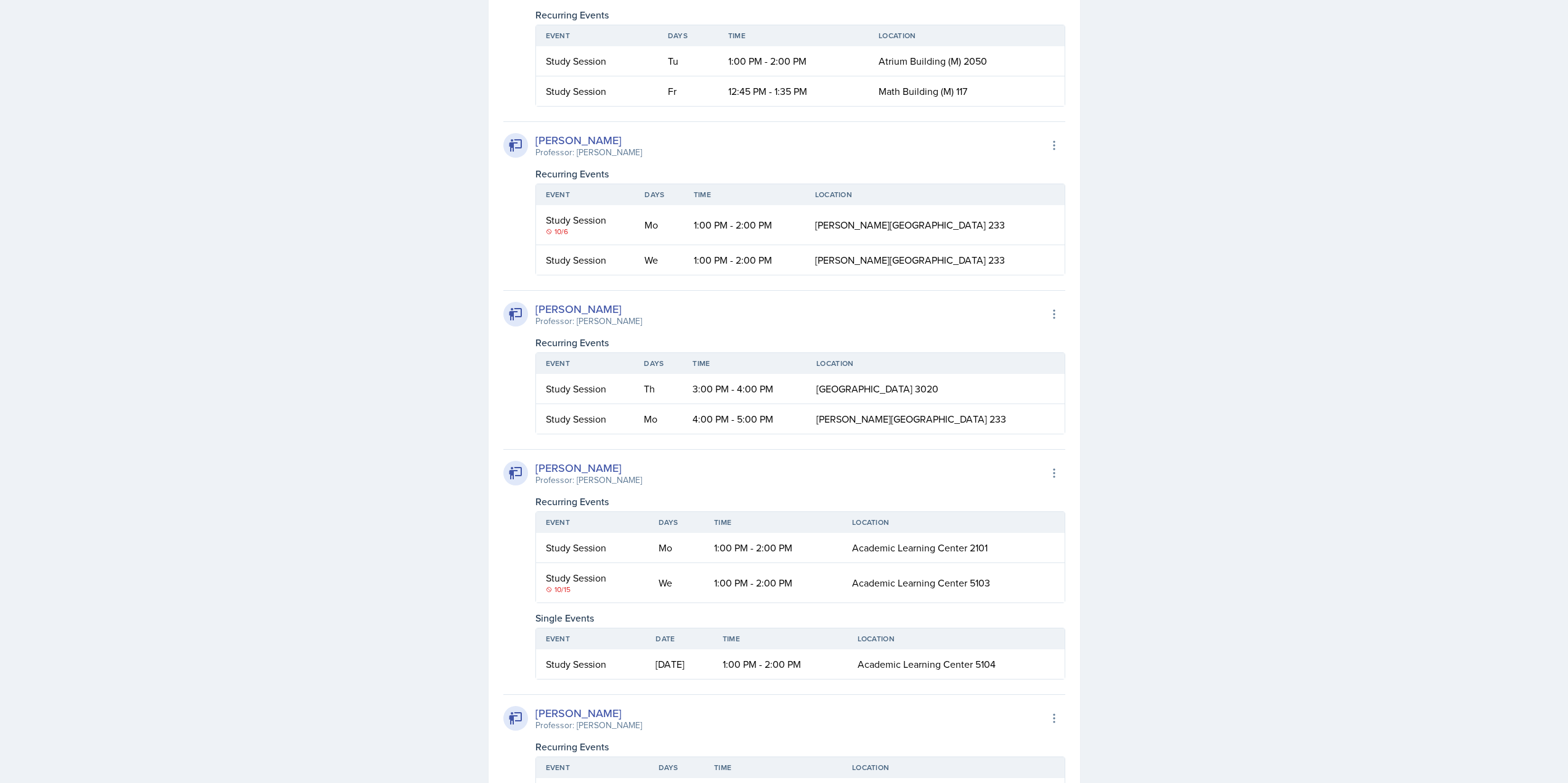
scroll to position [2536, 0]
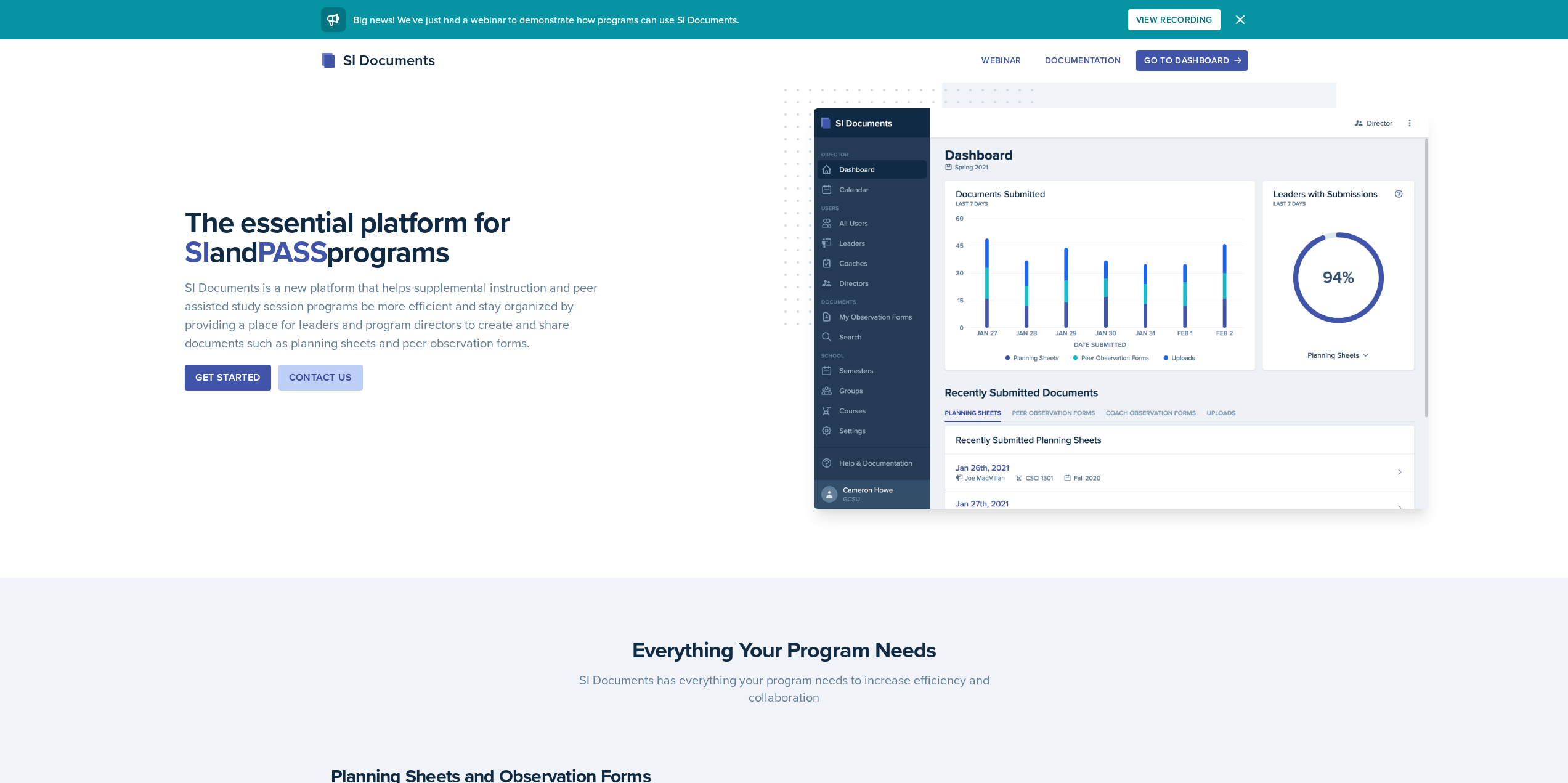
click at [1226, 46] on div "The essential platform for SI and PASS programs SI Documents is a new platform …" at bounding box center [784, 308] width 1568 height 538
click at [1227, 61] on div "Go to Dashboard" at bounding box center [1191, 61] width 95 height 10
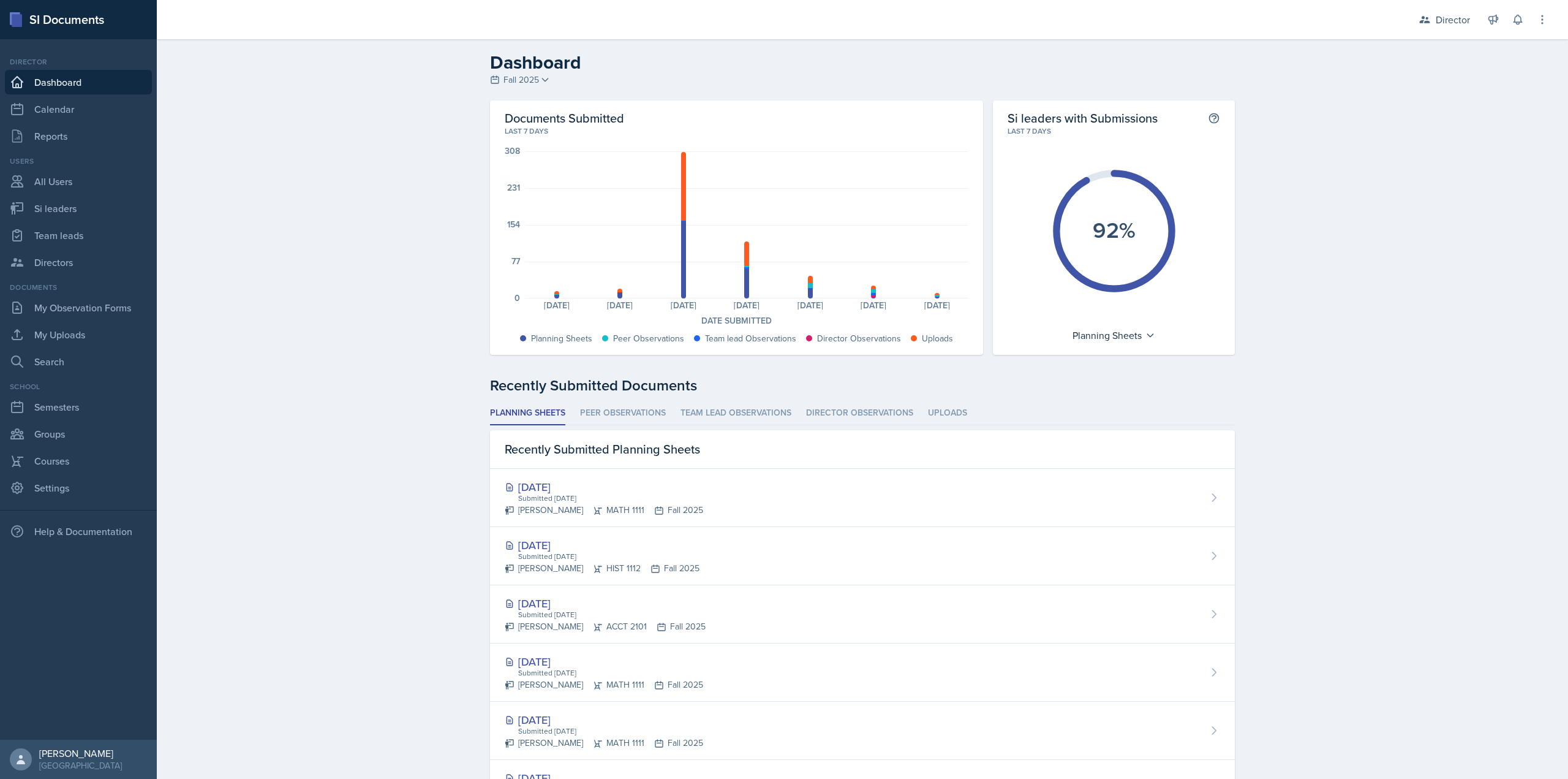
click at [601, 426] on div "Planning Sheets Peer Observations Team lead Observations Director Observations …" at bounding box center [863, 726] width 744 height 649
click at [615, 414] on li "Peer Observations" at bounding box center [622, 413] width 86 height 24
click at [741, 412] on li "Team lead Observations" at bounding box center [736, 413] width 111 height 24
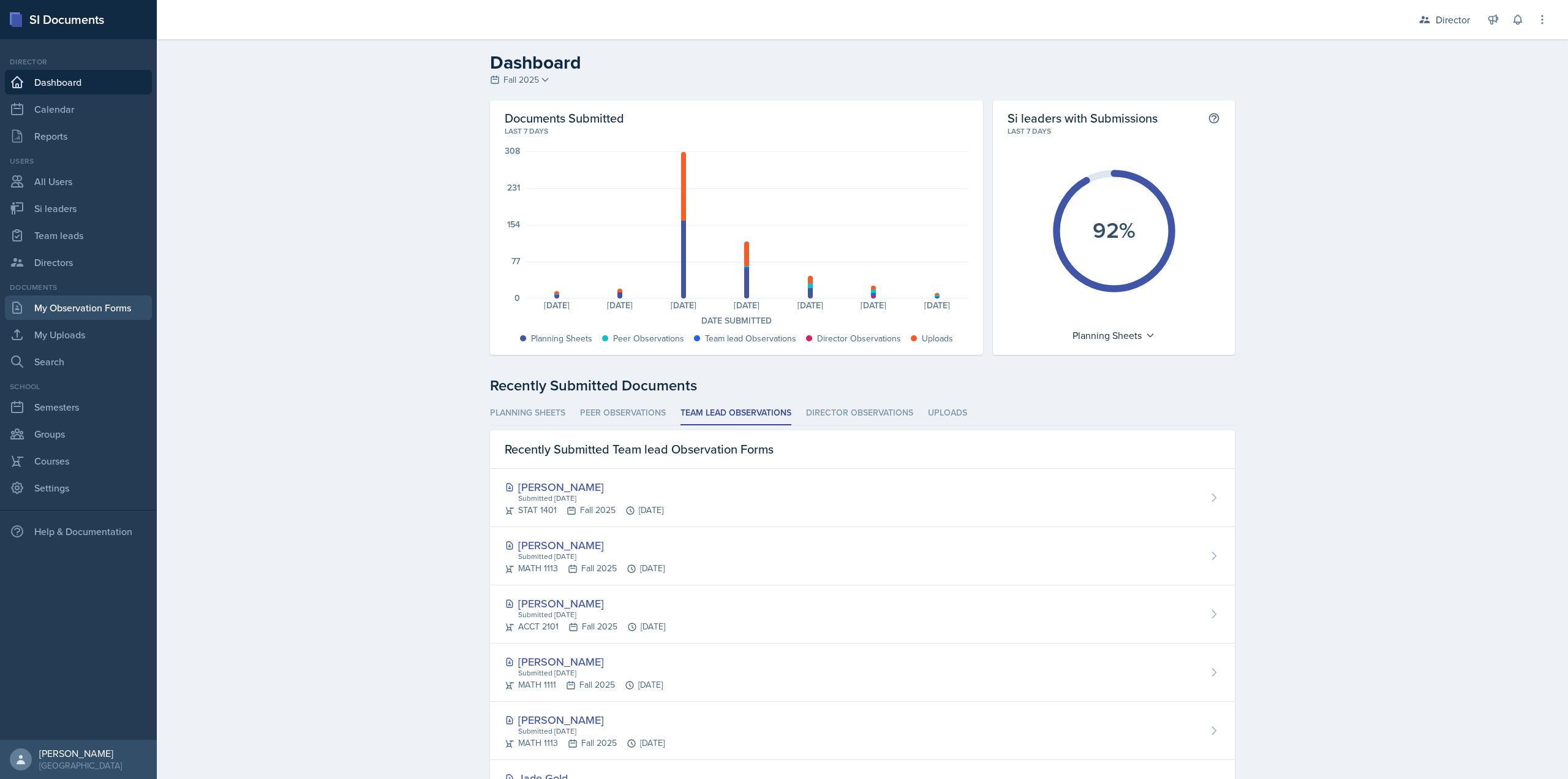
click at [125, 314] on link "My Observation Forms" at bounding box center [78, 307] width 147 height 24
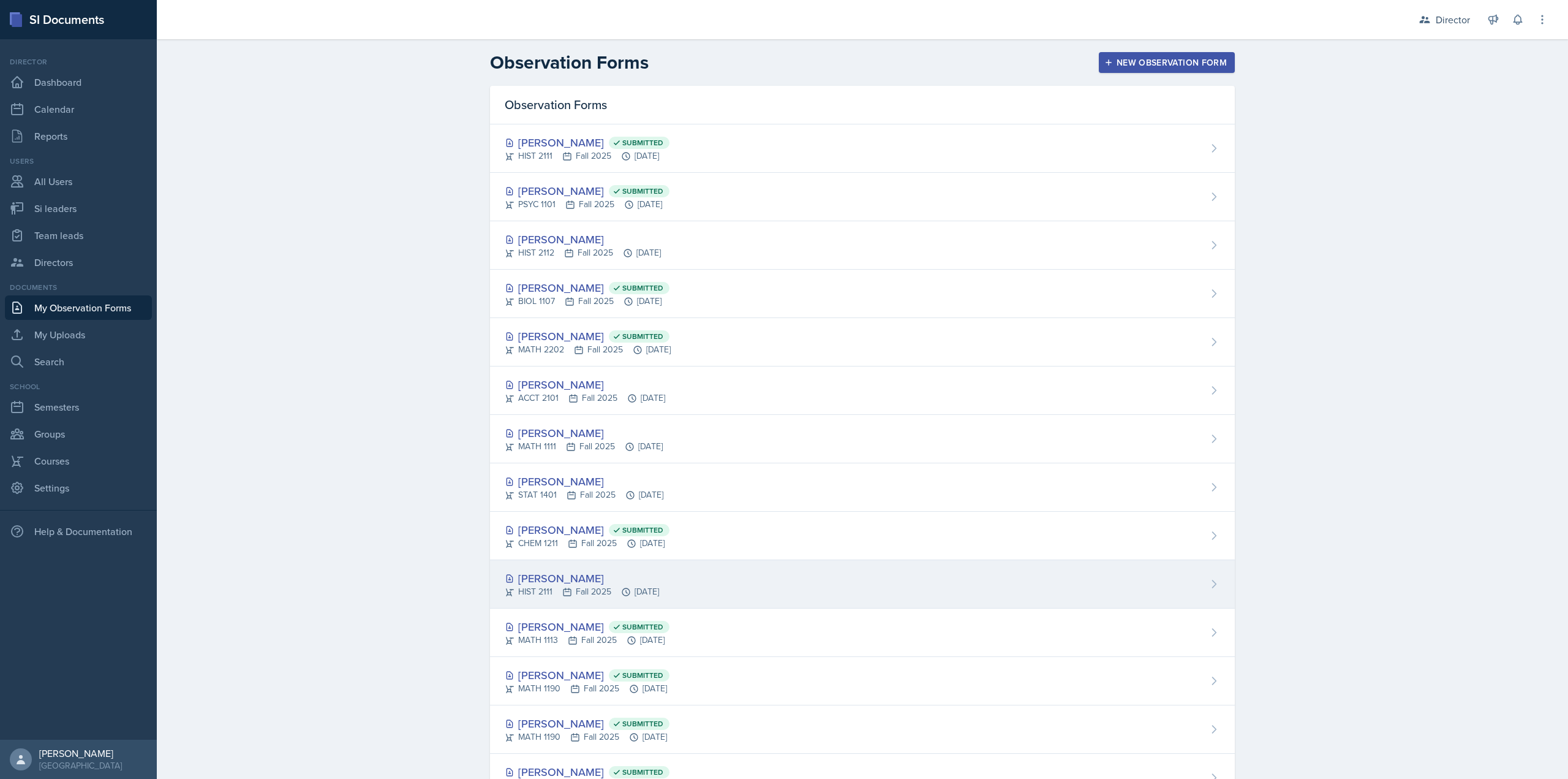
click at [627, 588] on div "HIST 2111 Fall 2025 Oct 1st, 2025" at bounding box center [582, 592] width 154 height 13
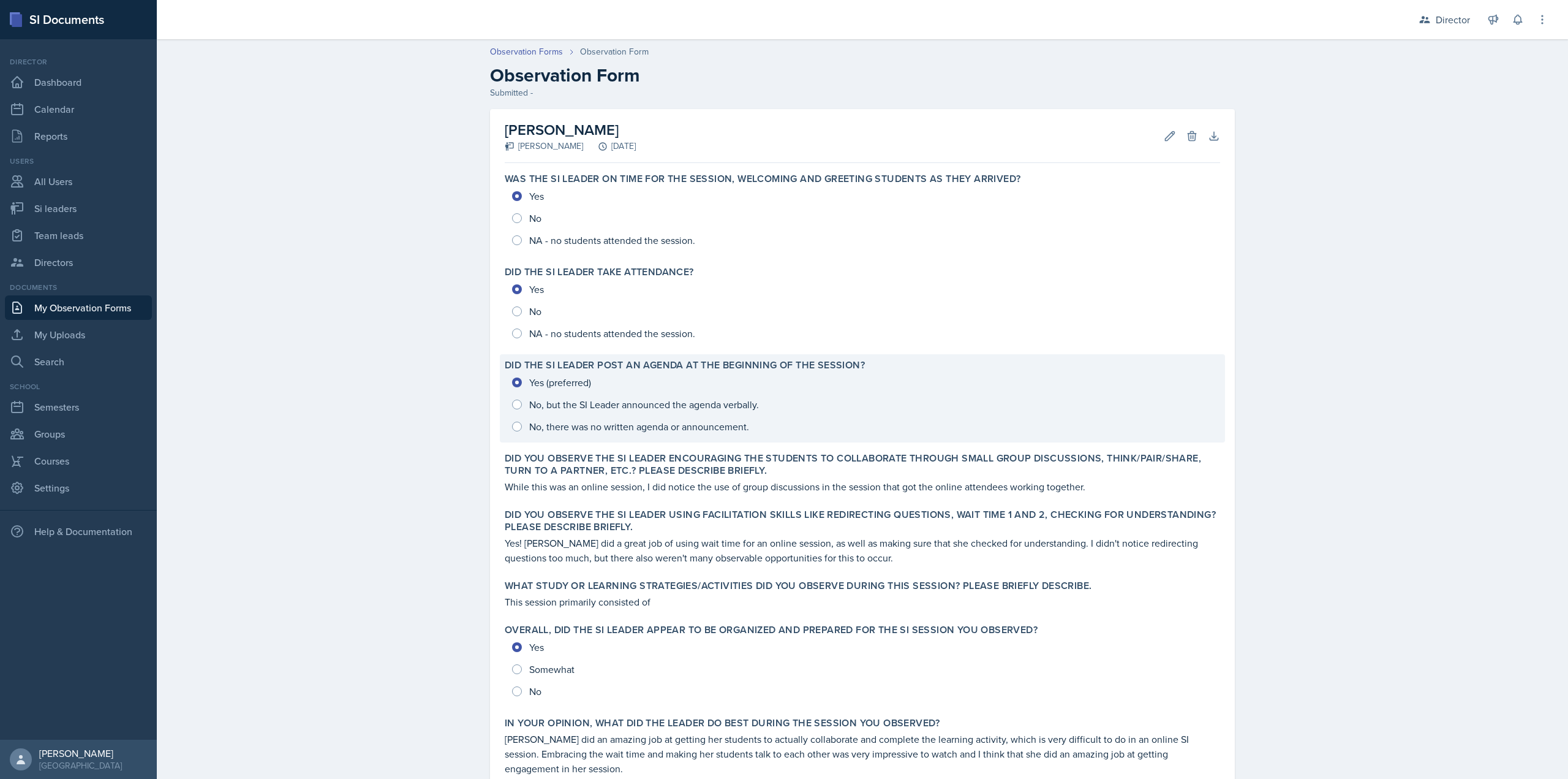
click at [604, 408] on div "Yes (preferred) No, but the SI Leader announced the agenda verbally. No, there …" at bounding box center [863, 404] width 715 height 66
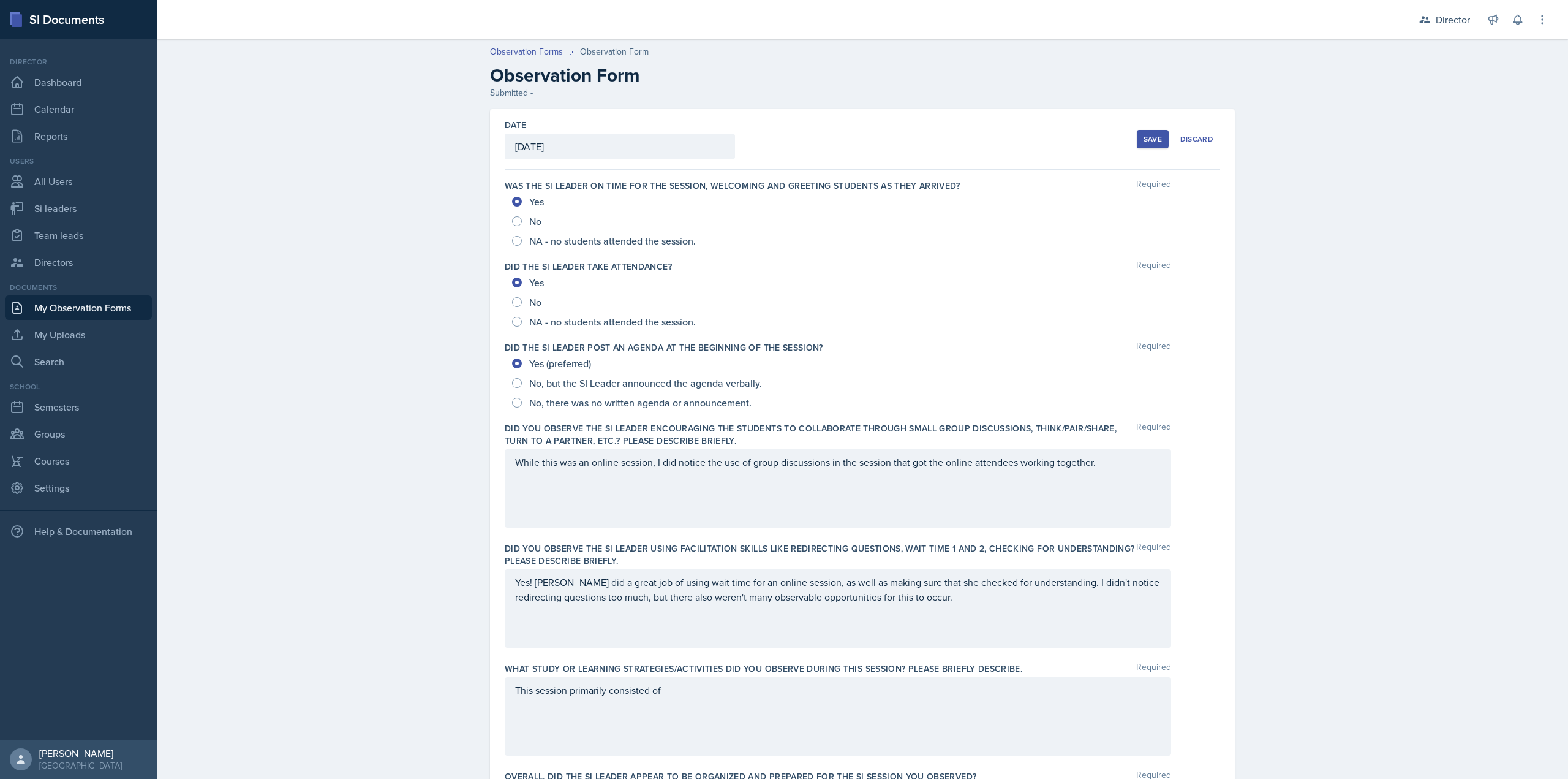
click at [607, 385] on span "No, but the SI Leader announced the agenda verbally." at bounding box center [646, 382] width 233 height 12
click at [522, 385] on input "No, but the SI Leader announced the agenda verbally." at bounding box center [517, 383] width 10 height 10
radio input "true"
click at [639, 464] on div "While this was an online session, I did notice the use of group discussions in …" at bounding box center [838, 488] width 666 height 78
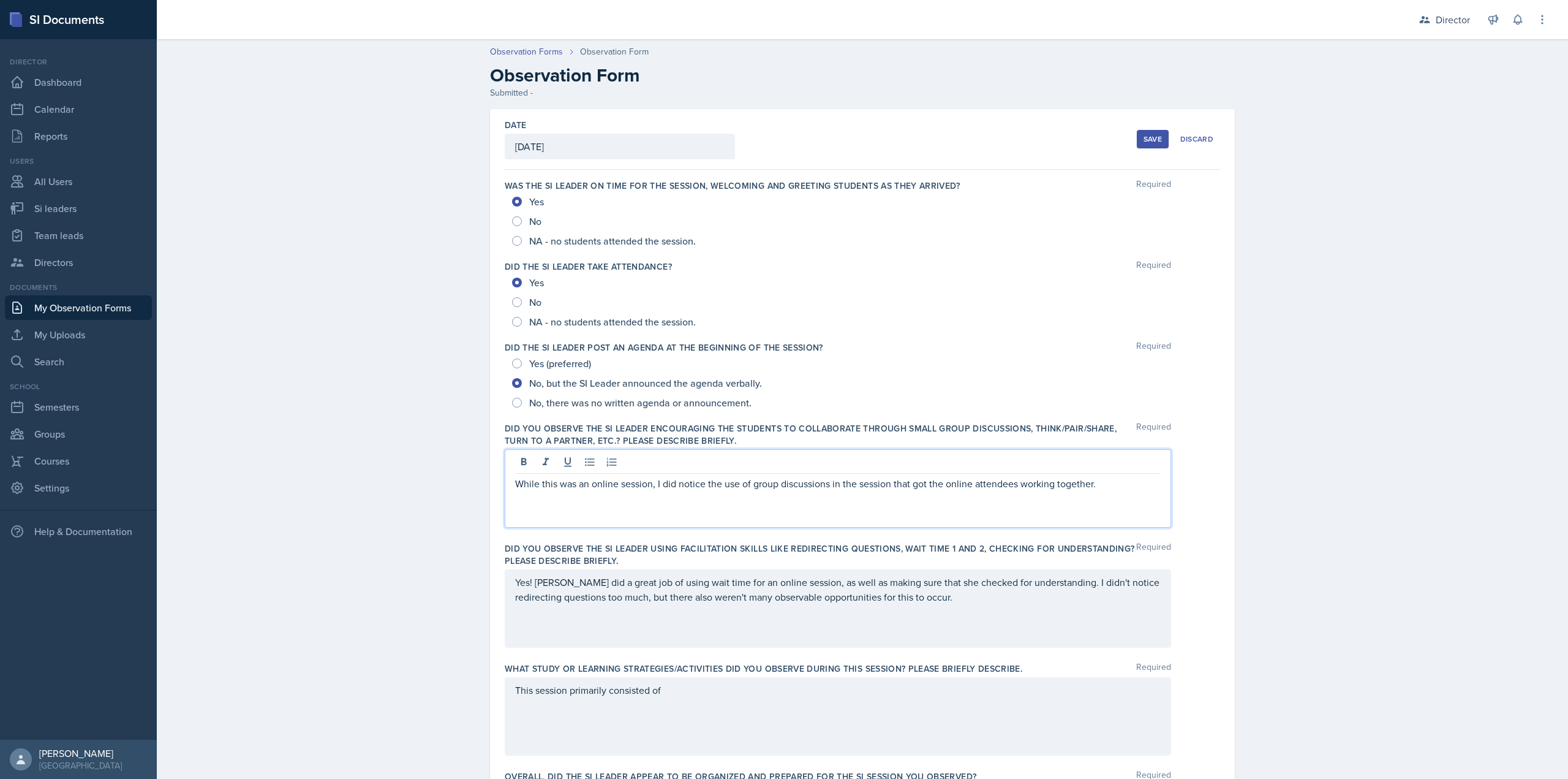
click at [1127, 477] on p "While this was an online session, I did notice the use of group discussions in …" at bounding box center [837, 483] width 646 height 15
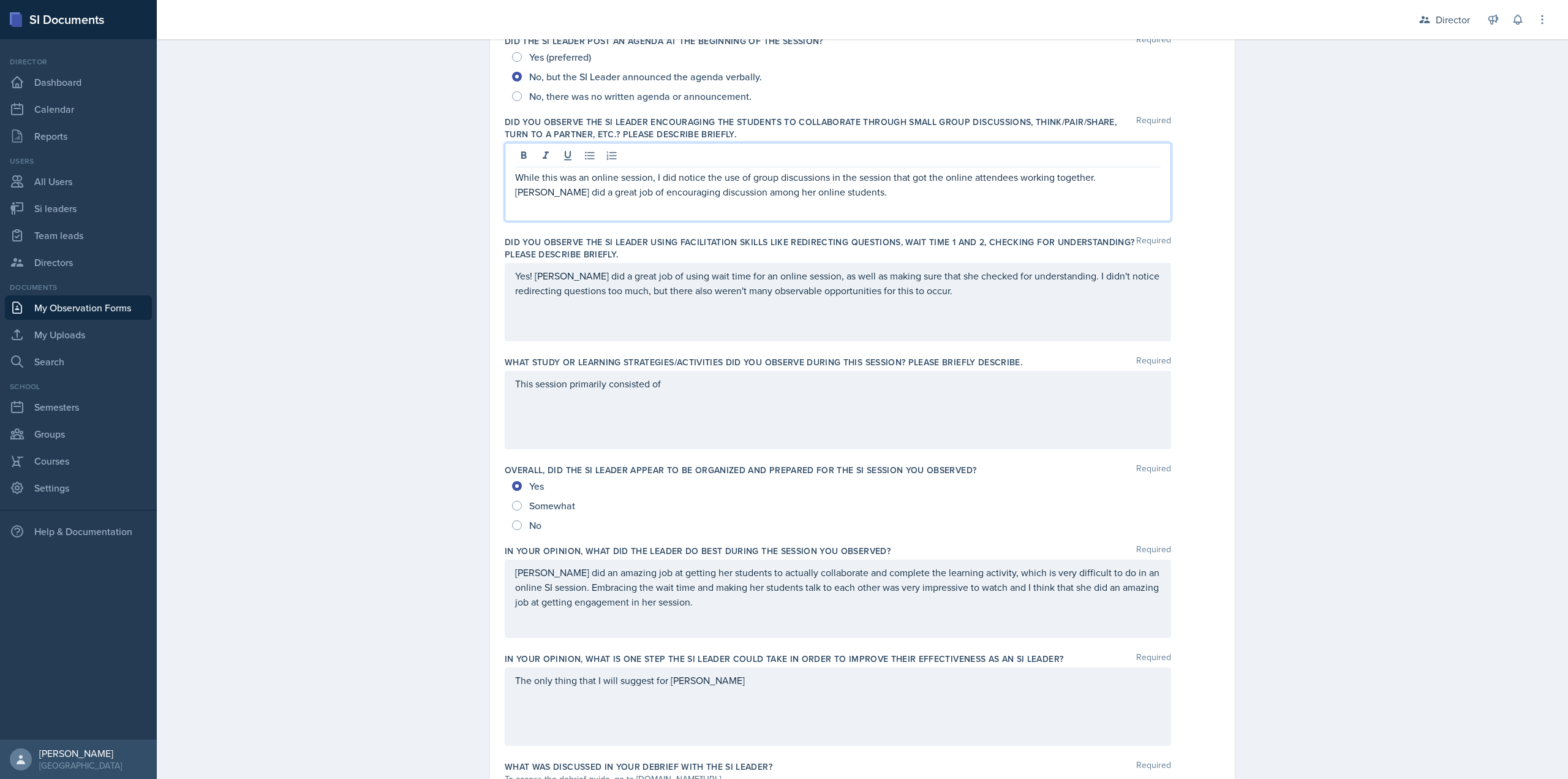
click at [718, 412] on div "This session primarily consisted of" at bounding box center [838, 410] width 666 height 78
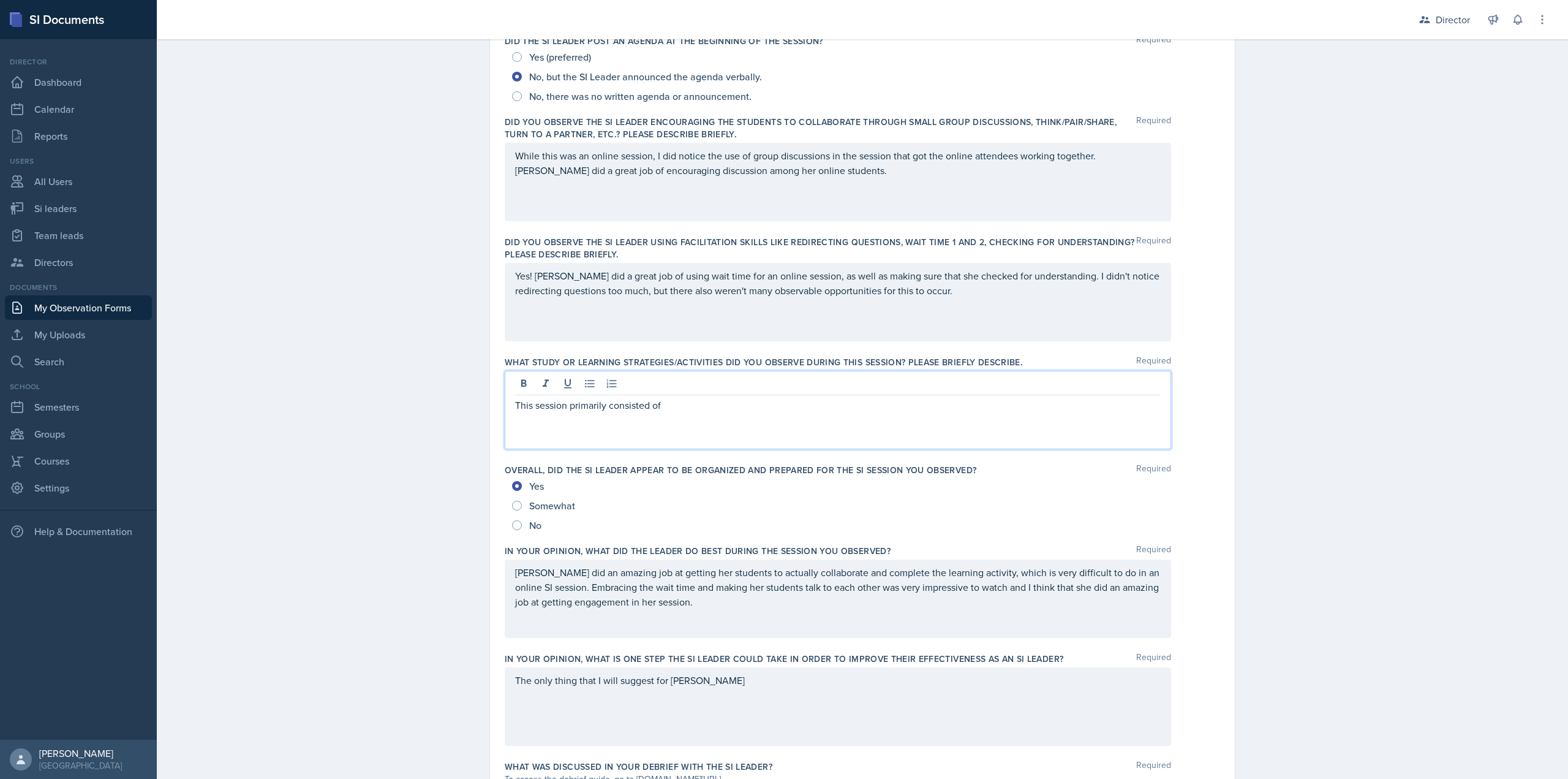
scroll to position [328, 0]
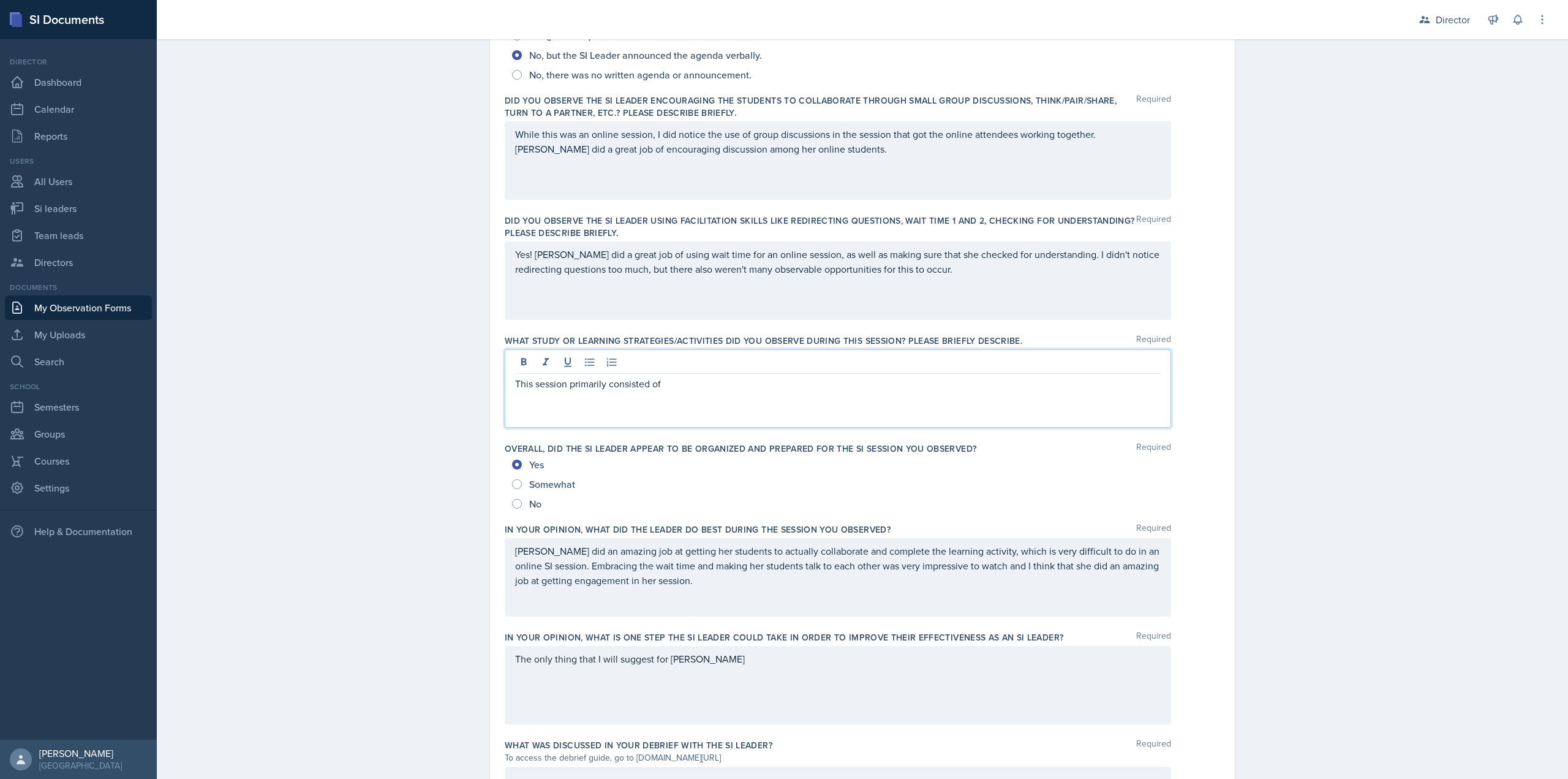
click at [671, 366] on div at bounding box center [837, 363] width 646 height 20
click at [680, 385] on p "This session primarily consisted of" at bounding box center [837, 384] width 646 height 15
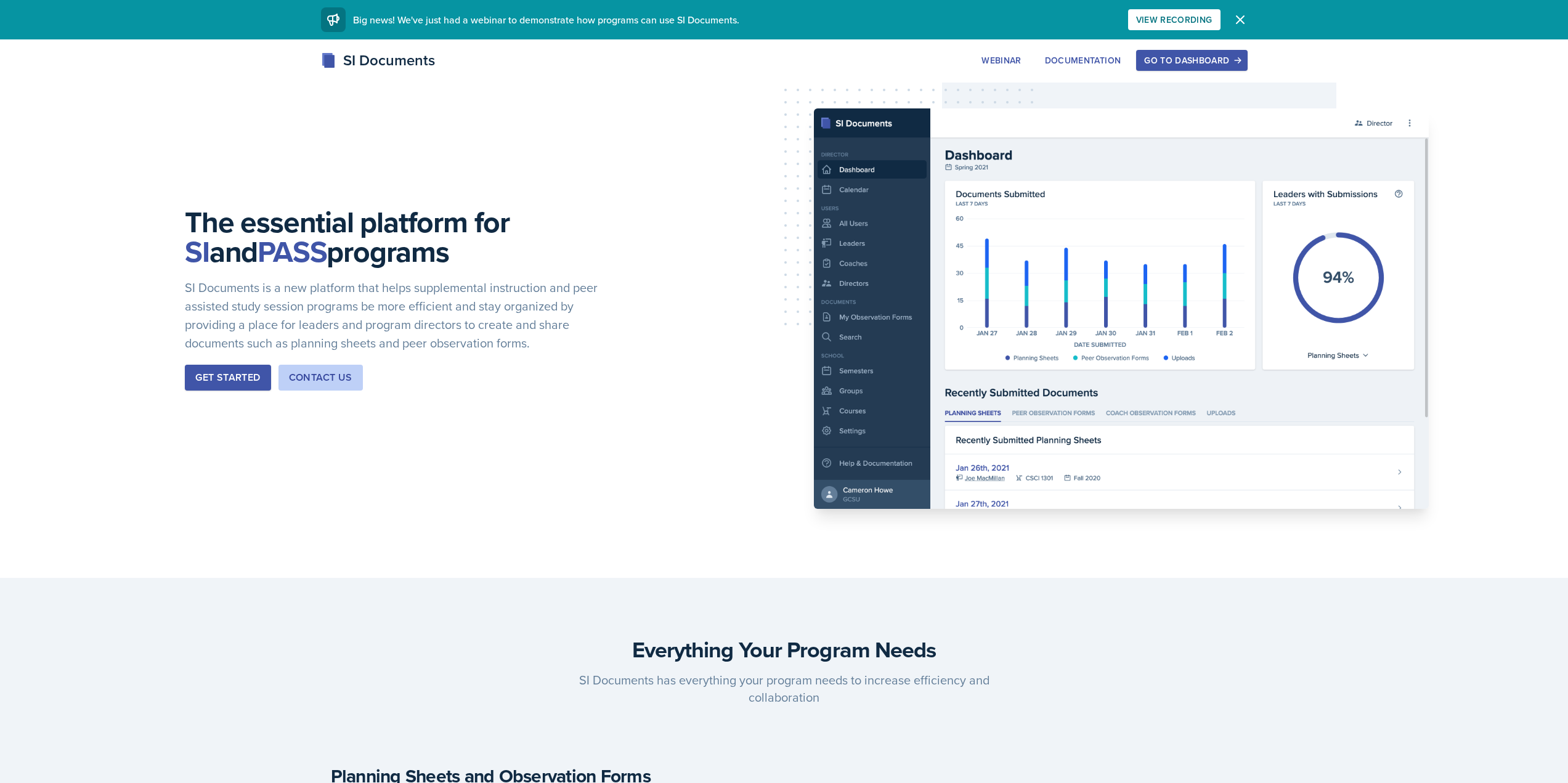
click at [1197, 56] on div "Go to Dashboard" at bounding box center [1191, 61] width 95 height 10
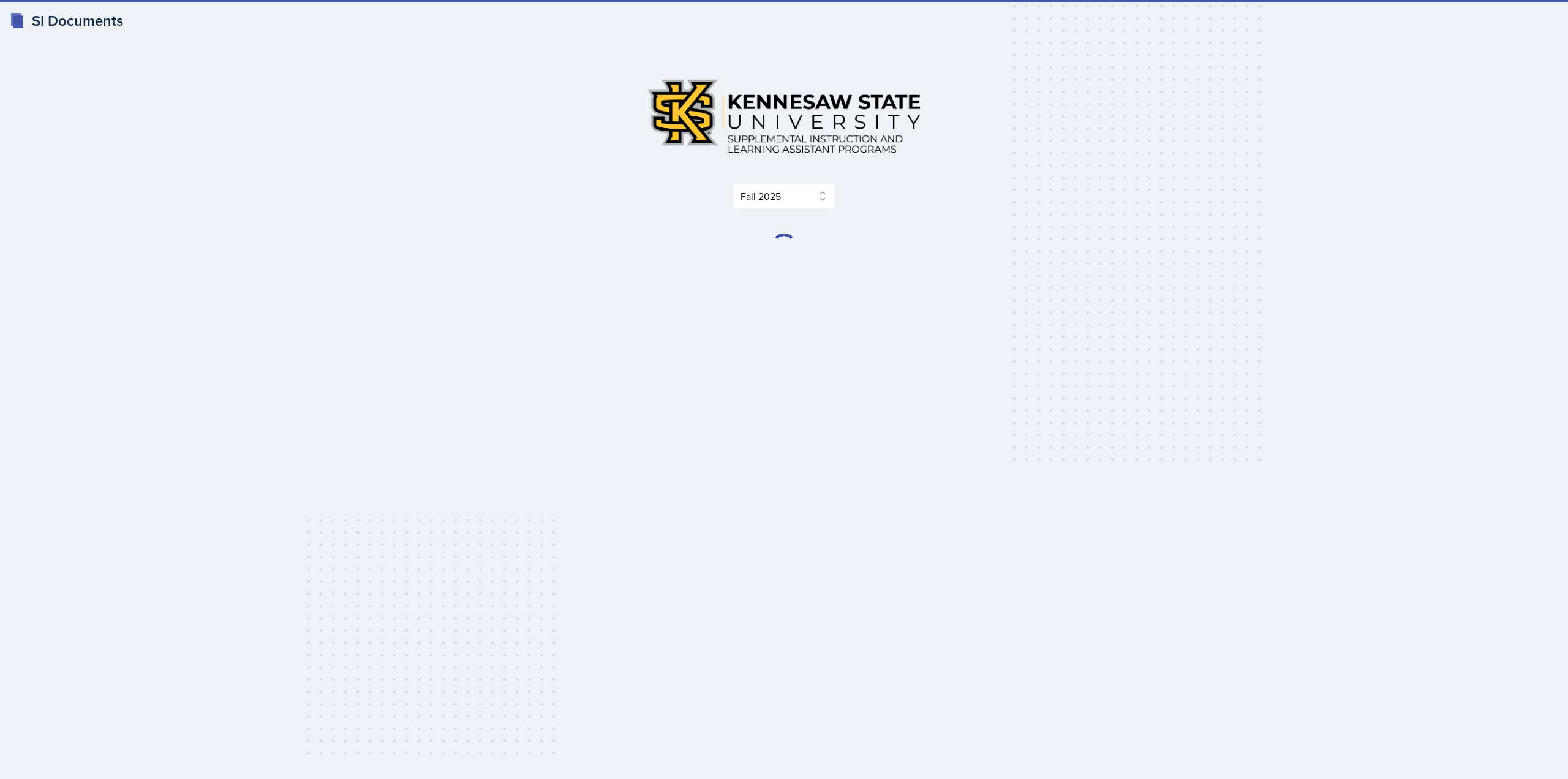
select select "2bed604d-1099-4043-b1bc-2365e8740244"
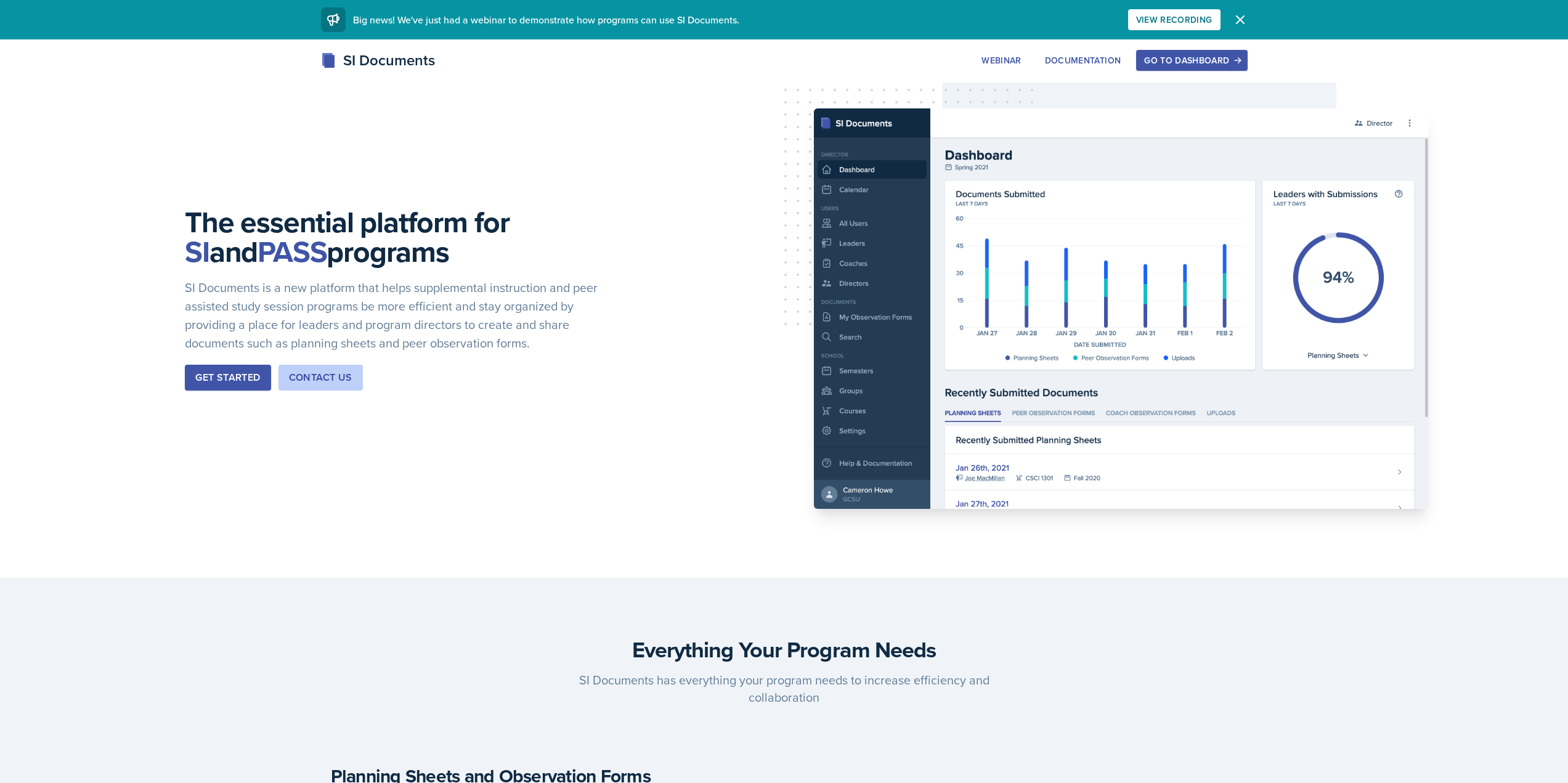
click at [1212, 42] on div "The essential platform for SI and PASS programs SI Documents is a new platform …" at bounding box center [784, 308] width 1568 height 538
click at [1204, 53] on button "Go to Dashboard" at bounding box center [1191, 61] width 111 height 21
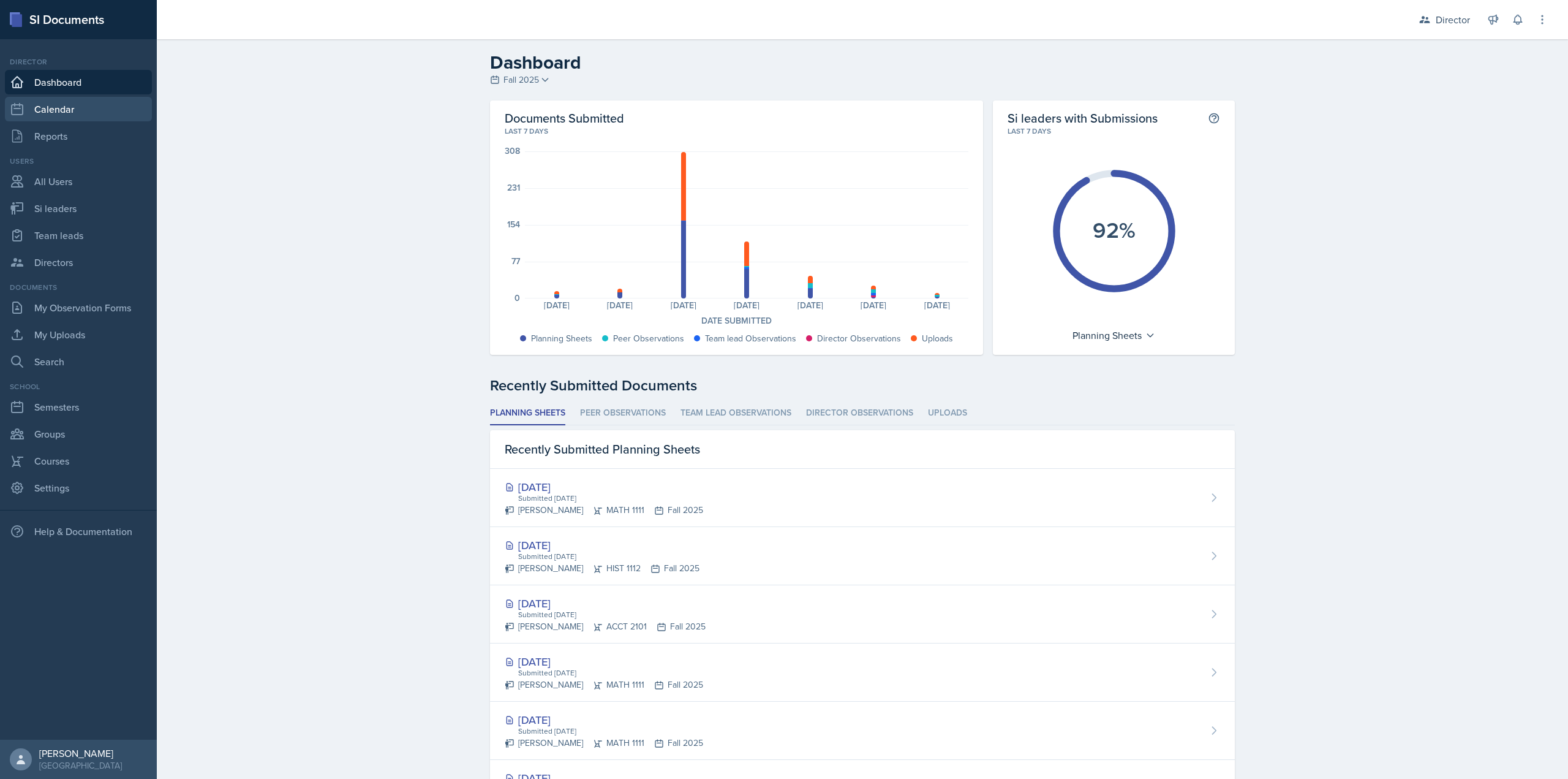
click at [86, 112] on link "Calendar" at bounding box center [78, 109] width 147 height 24
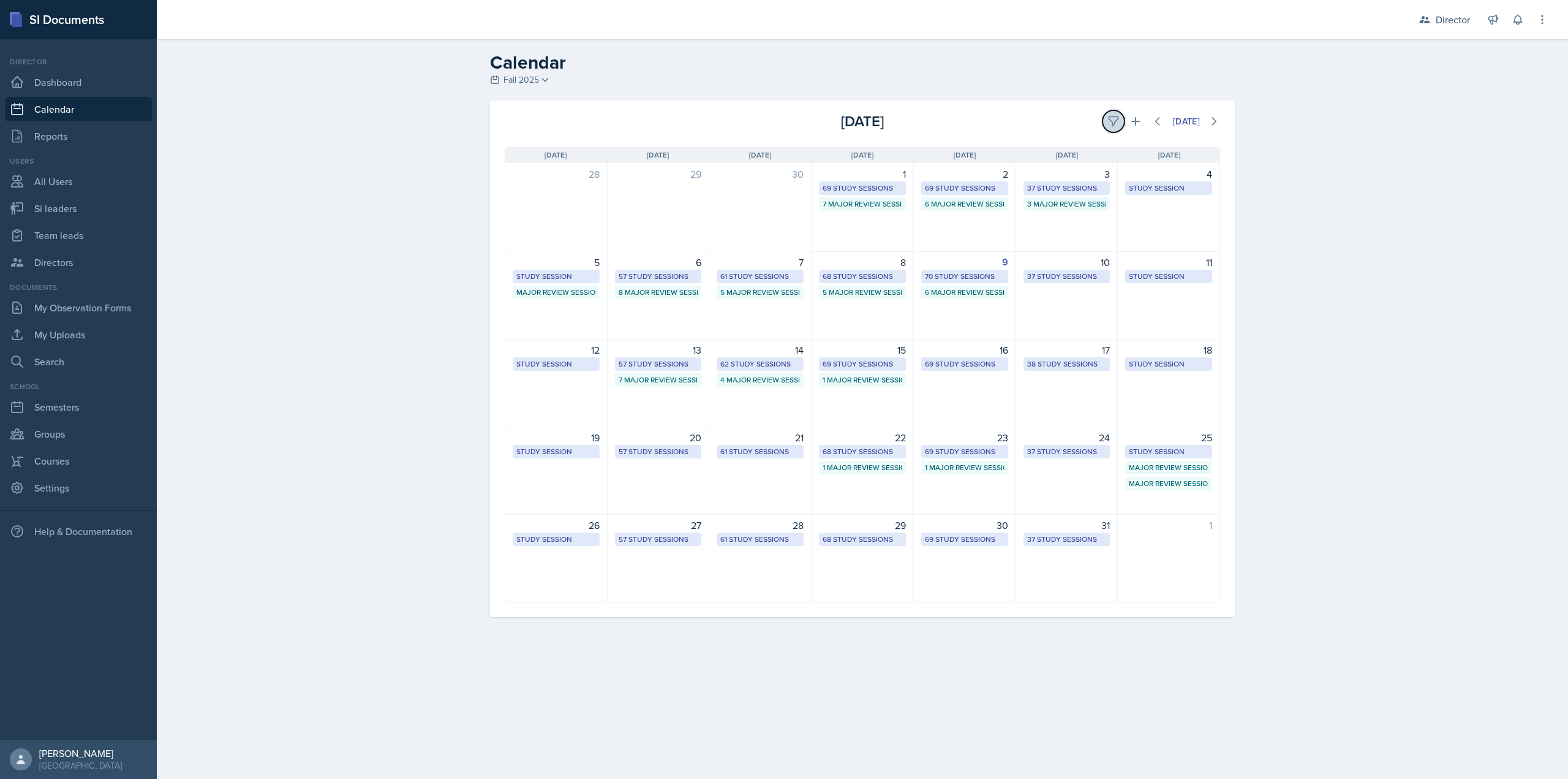
click at [1118, 124] on icon at bounding box center [1113, 121] width 12 height 12
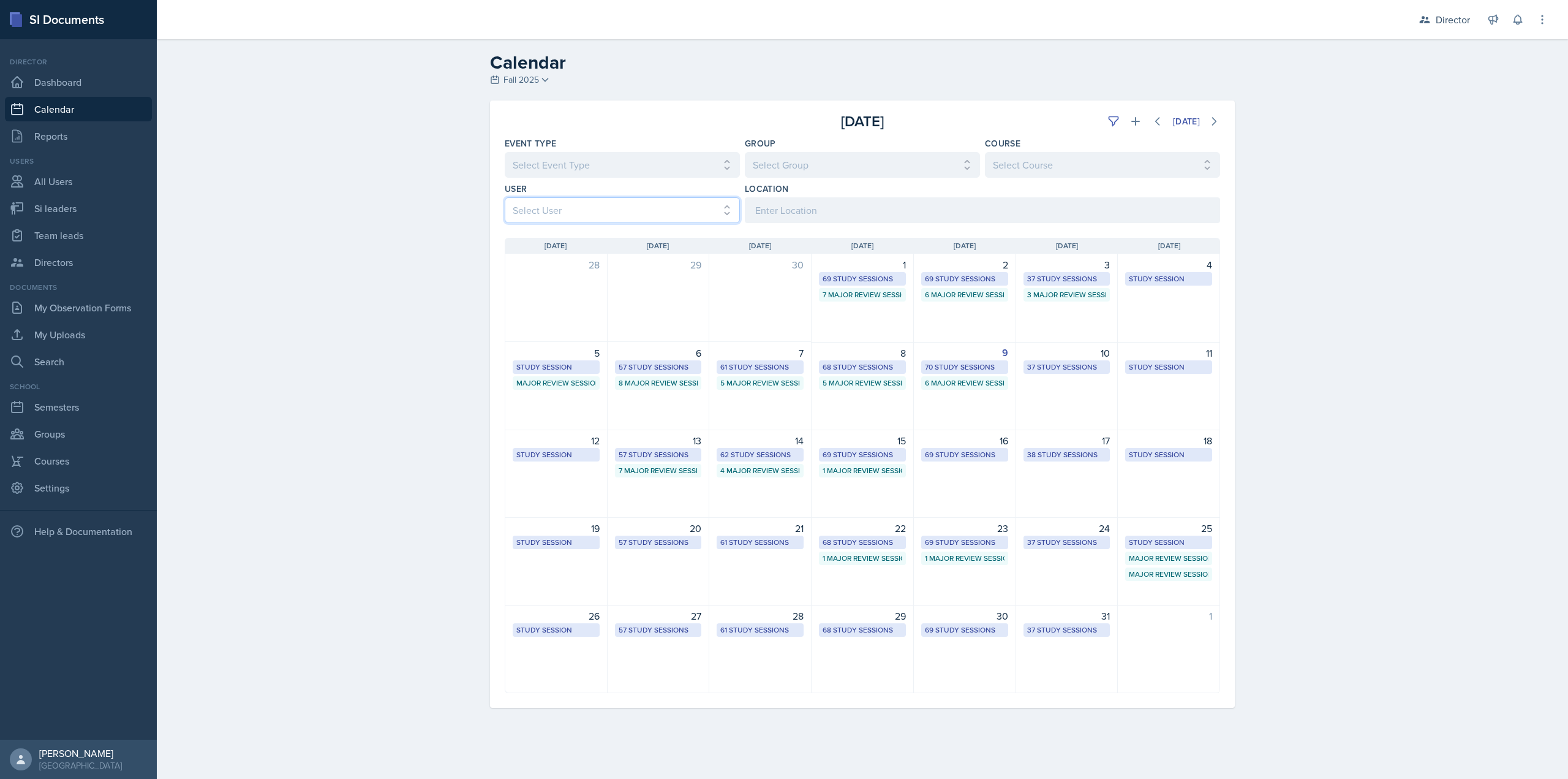
click at [680, 206] on select "Select User All Abeer Kayser Aditya Chauhan Aissa Sylla Alberto Di Stanislao Al…" at bounding box center [622, 210] width 235 height 26
select select "718774d5-a24a-480f-876b-caf1d6d679bb"
click at [505, 197] on select "Select User All Abeer Kayser Aditya Chauhan Aissa Sylla Alberto Di Stanislao Al…" at bounding box center [622, 210] width 235 height 26
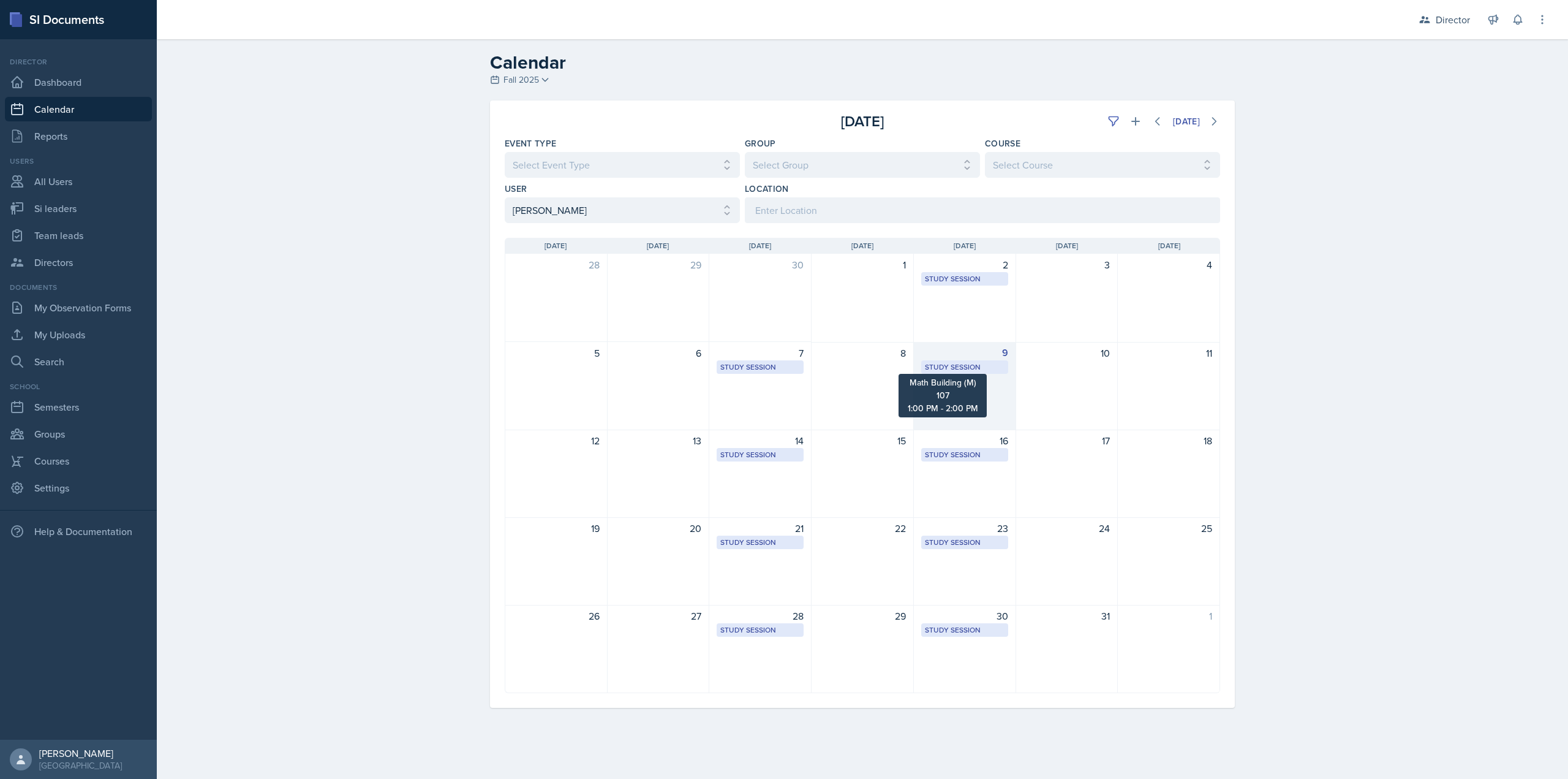
click at [969, 363] on div "Study Session" at bounding box center [964, 367] width 80 height 11
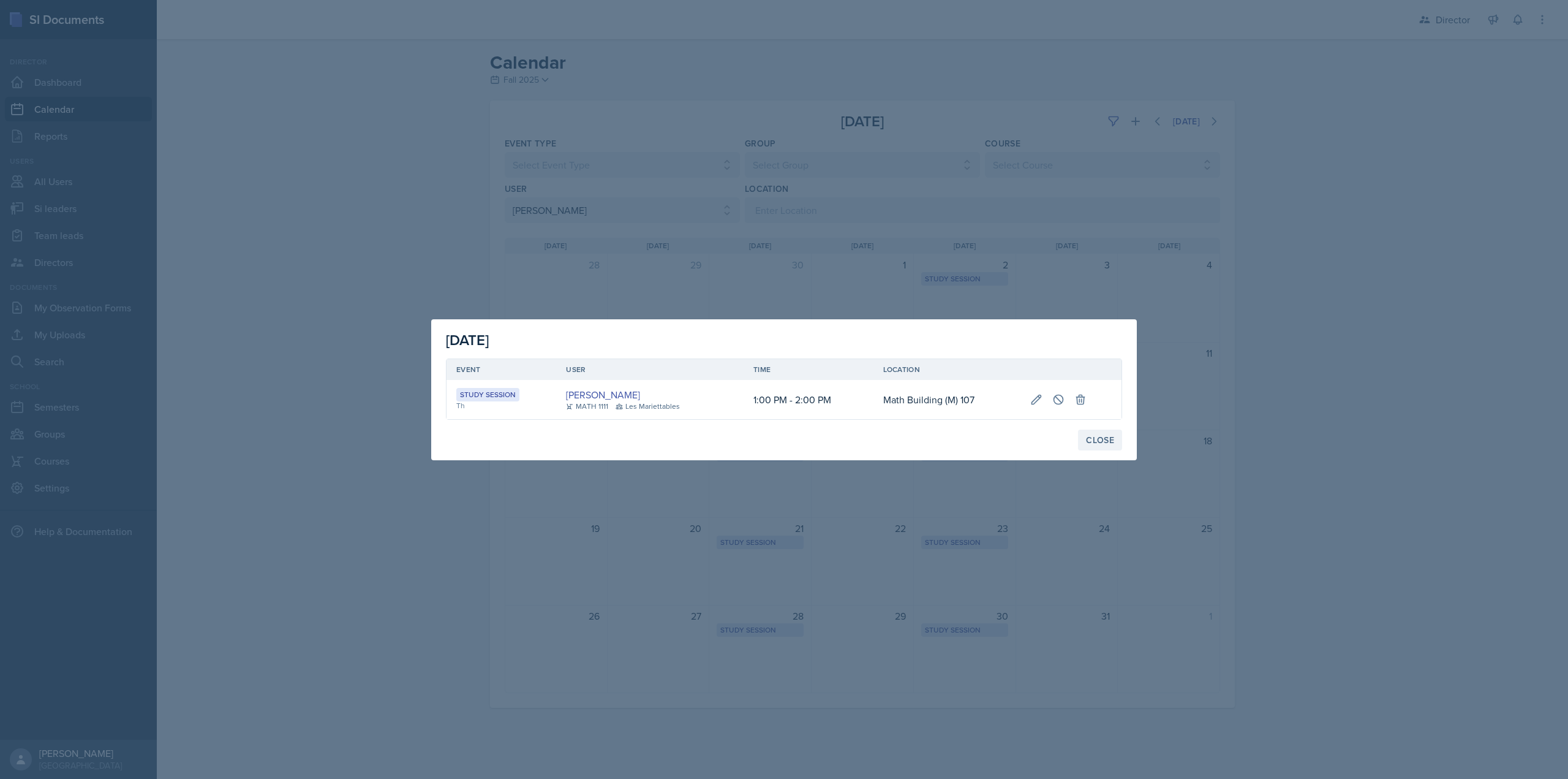
click at [1093, 440] on div "Close" at bounding box center [1100, 440] width 29 height 10
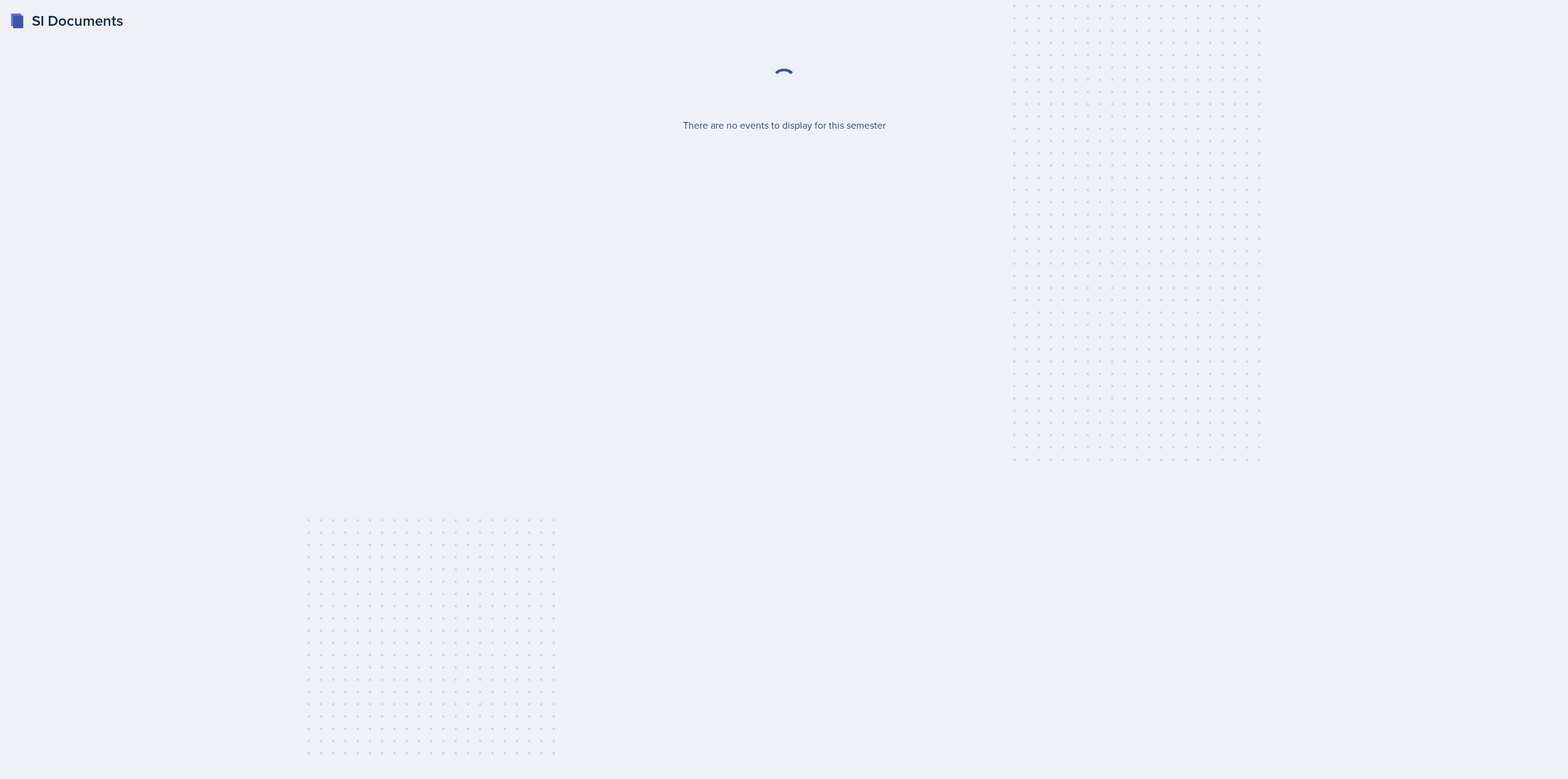
select select "2bed604d-1099-4043-b1bc-2365e8740244"
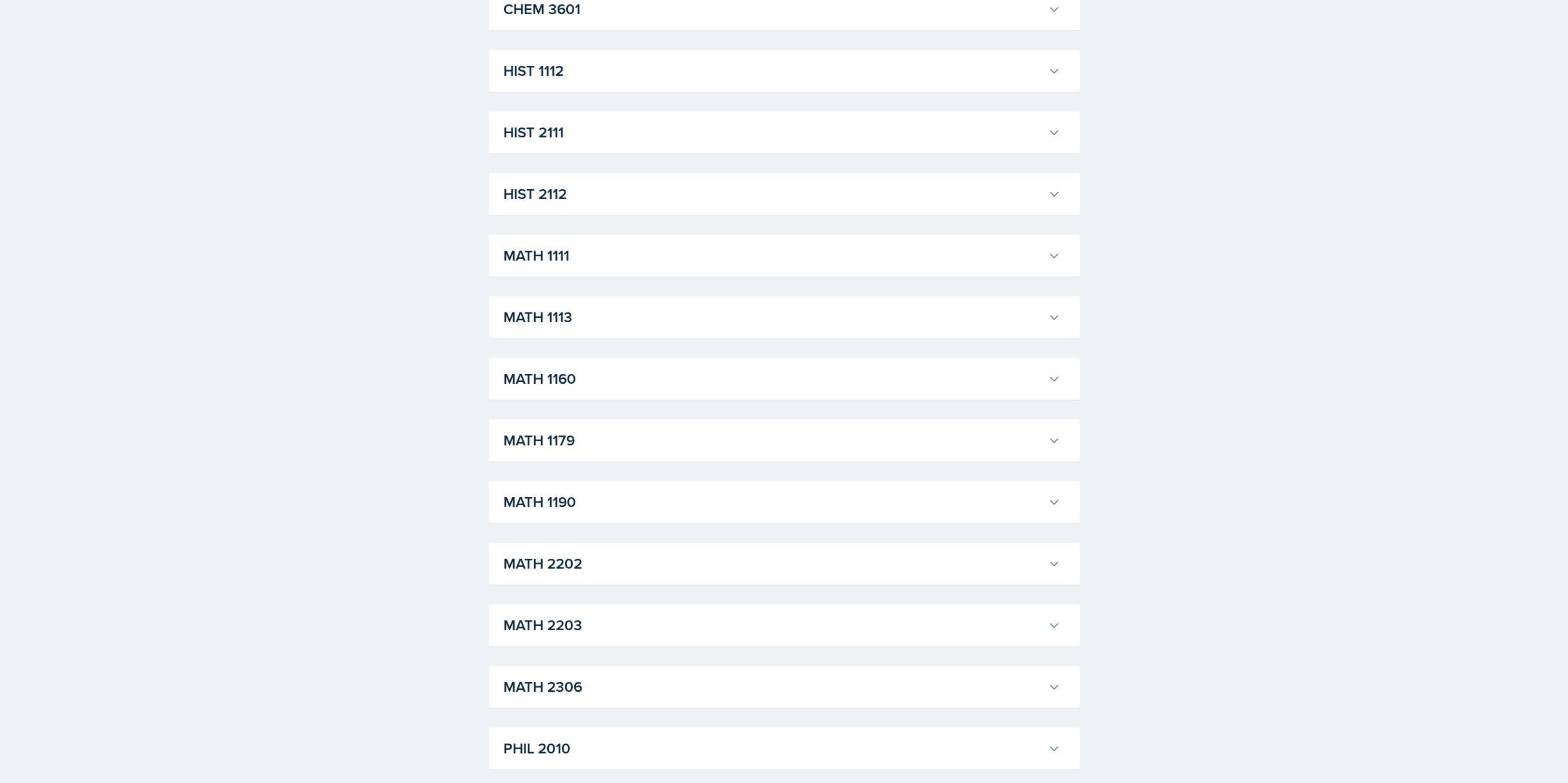
drag, startPoint x: 578, startPoint y: 256, endPoint x: 584, endPoint y: 272, distance: 17.1
click at [578, 256] on h3 "MATH 1111" at bounding box center [773, 256] width 540 height 22
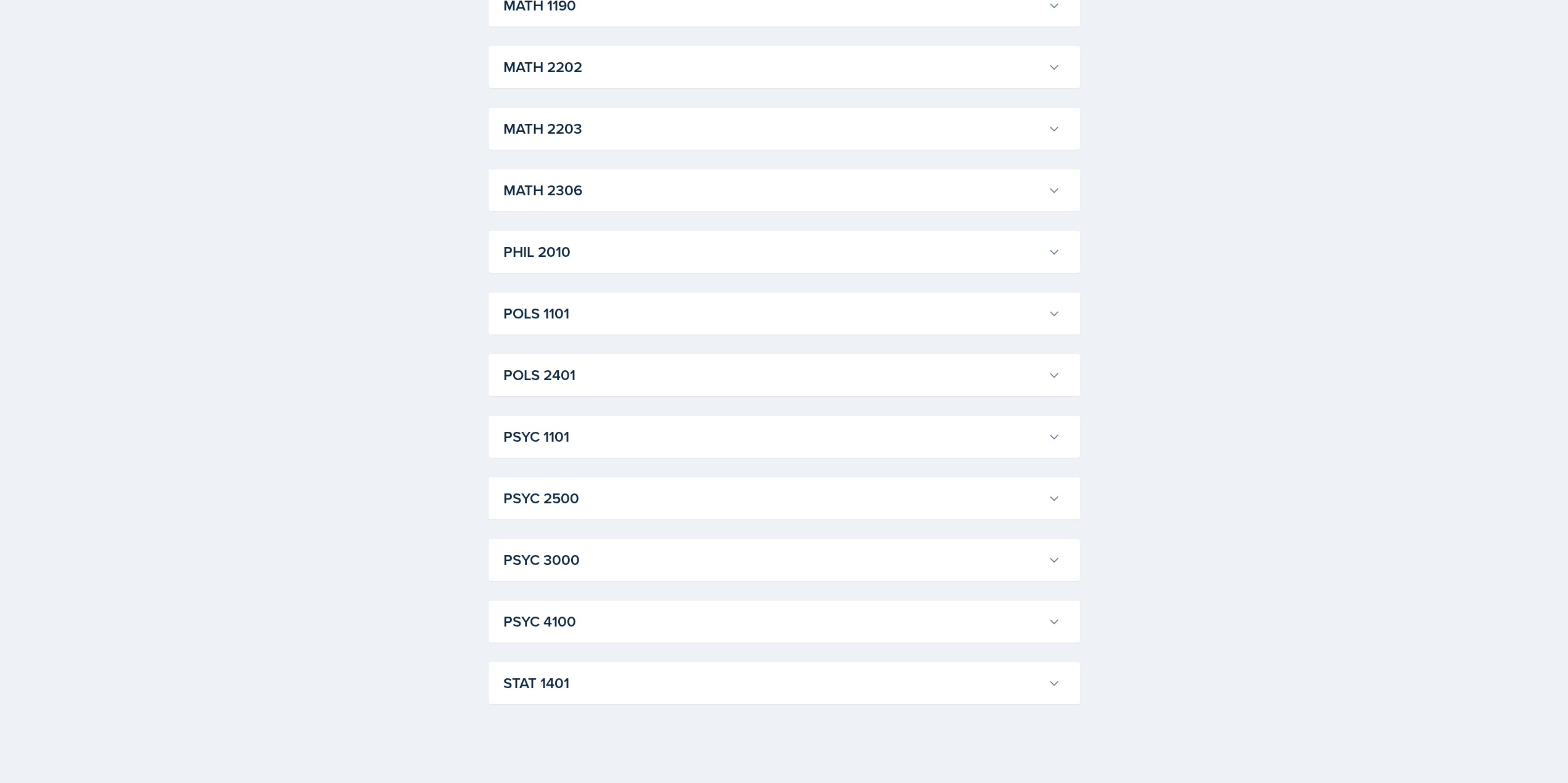
scroll to position [4557, 0]
click at [567, 78] on h3 "MATH 2202" at bounding box center [773, 66] width 540 height 22
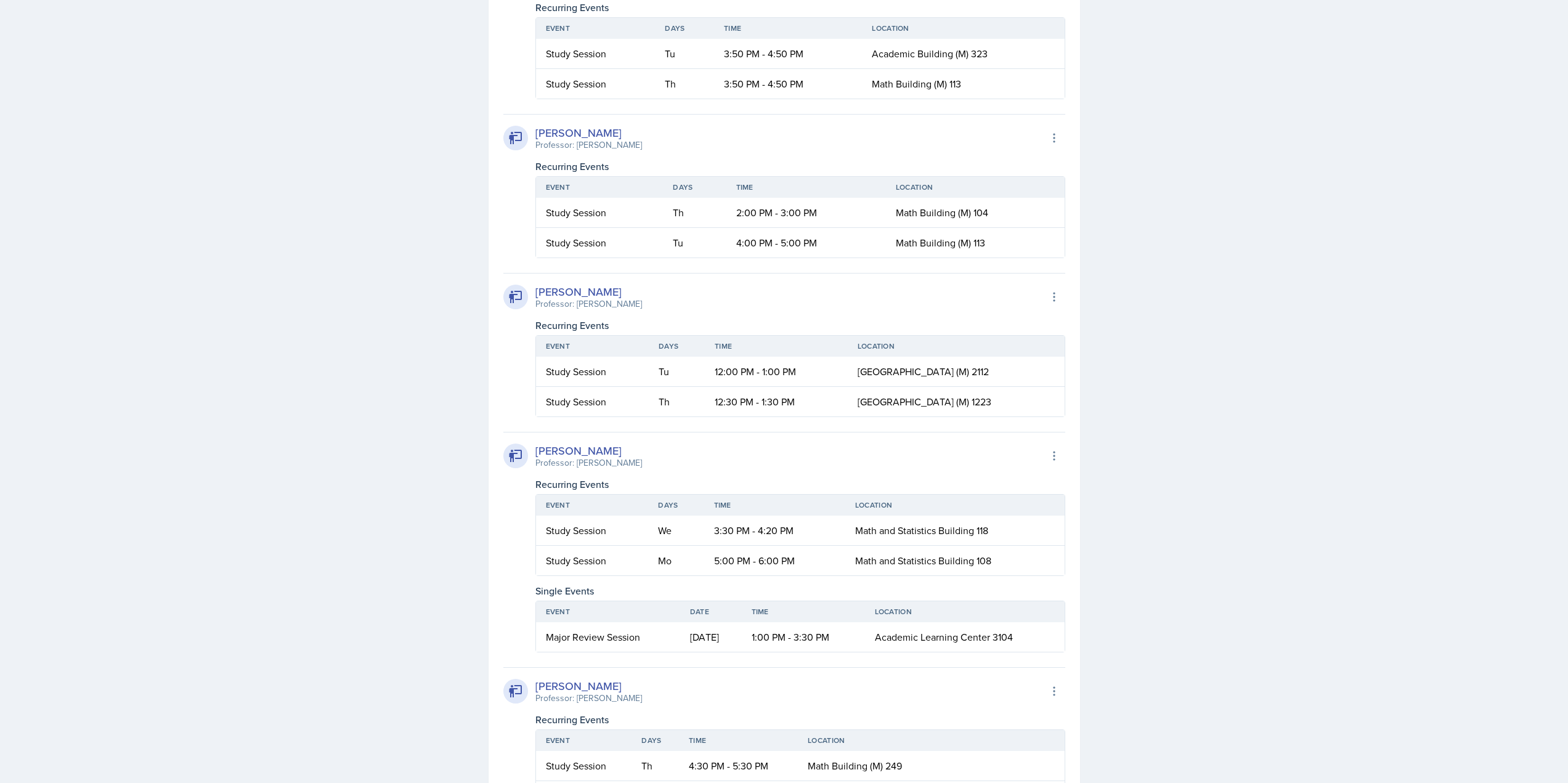
scroll to position [4804, 0]
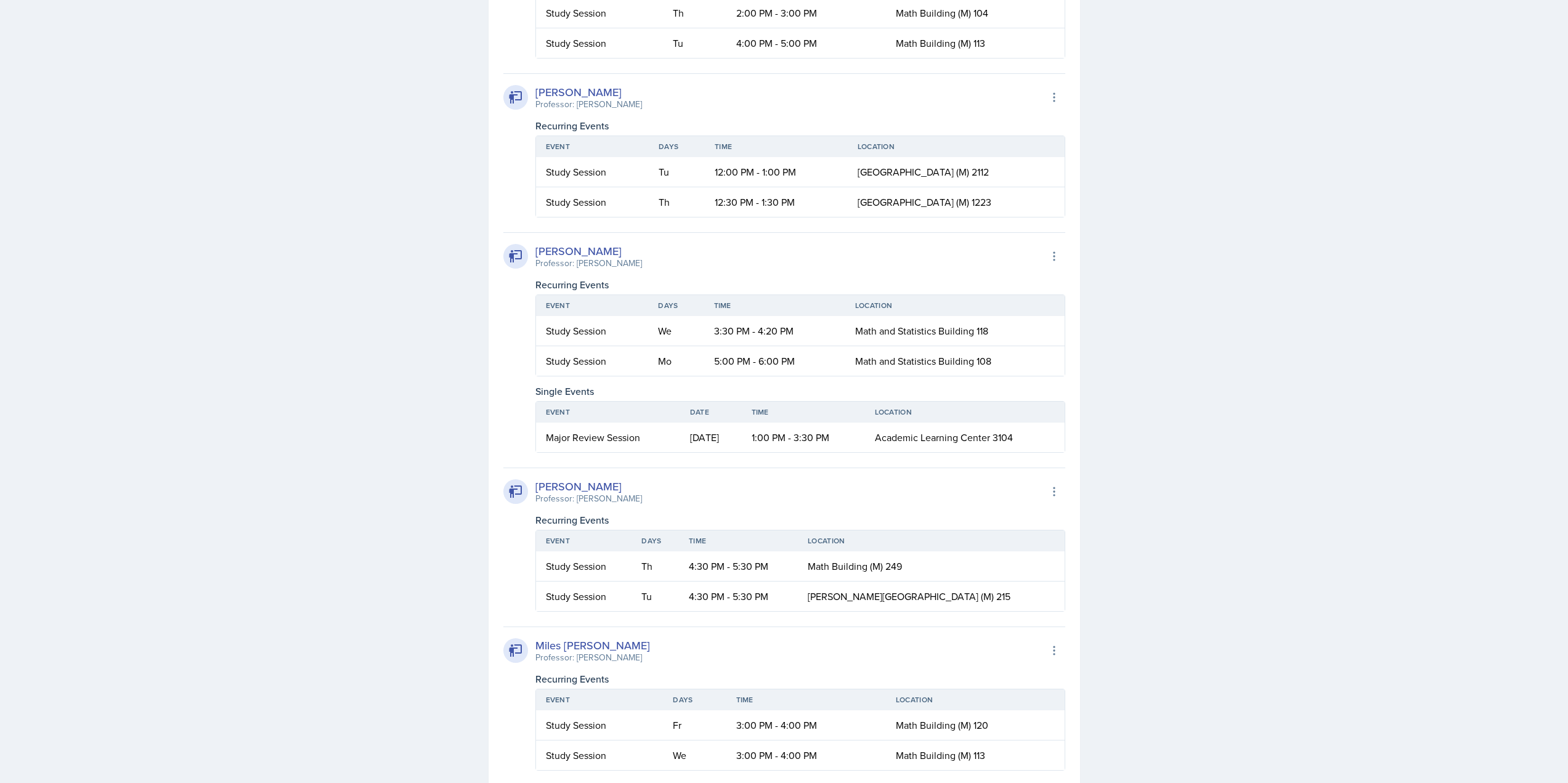
click at [952, 20] on span "Math Building (M) 104" at bounding box center [941, 13] width 93 height 14
click at [953, 20] on span "Math Building (M) 104" at bounding box center [941, 13] width 93 height 14
copy span "Math Building (M) 104"
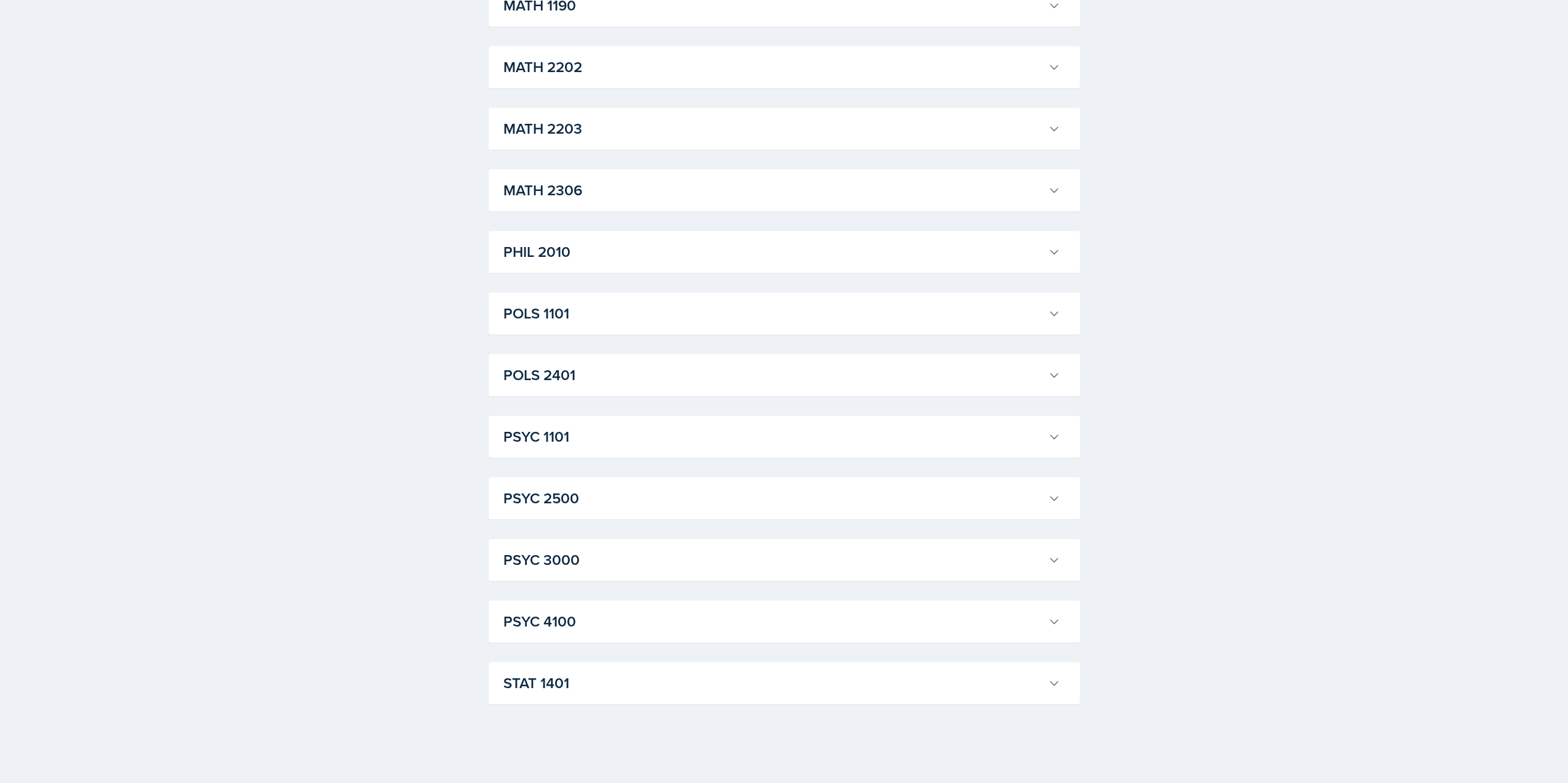
scroll to position [4249, 0]
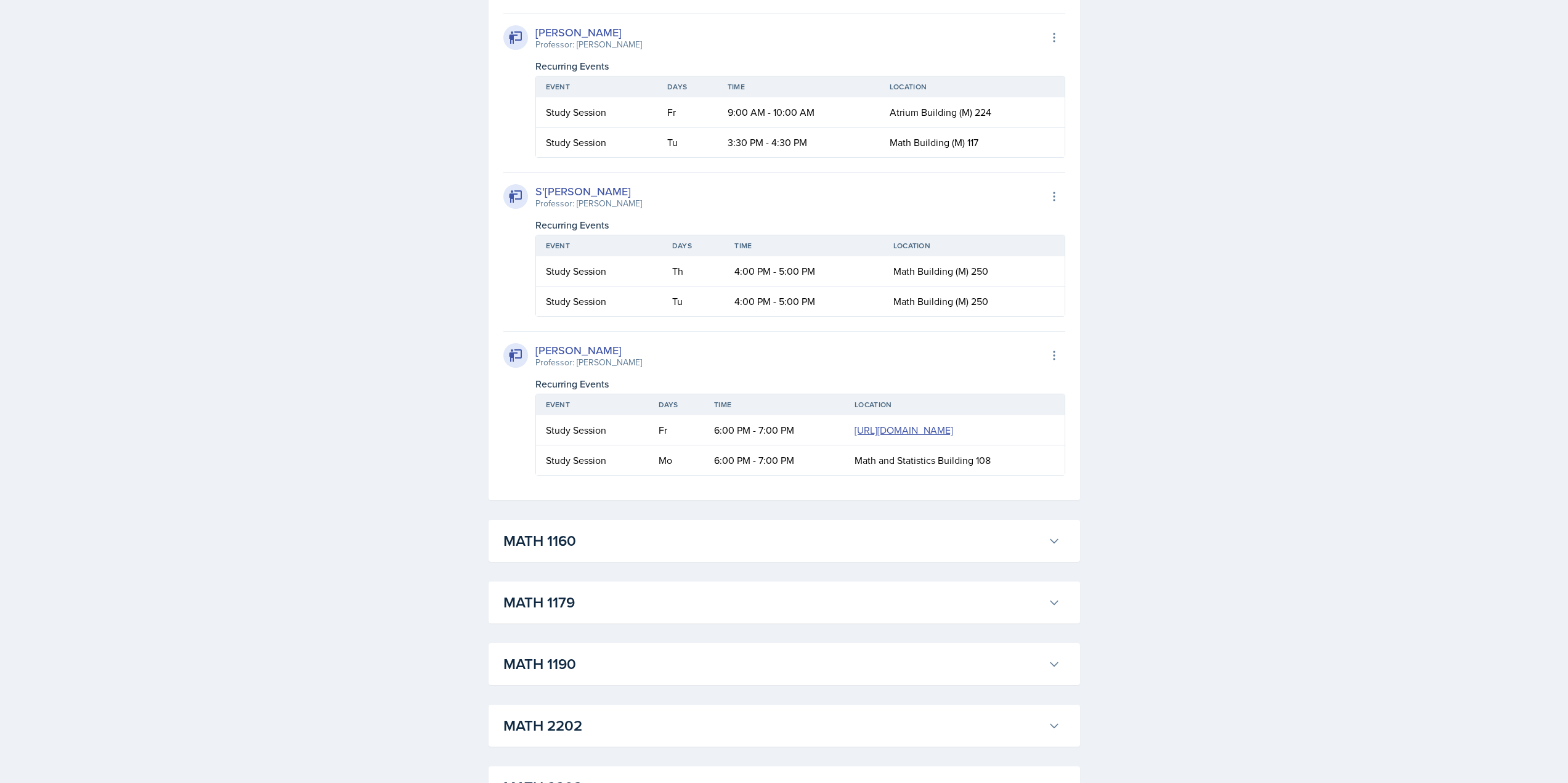
scroll to position [5297, 0]
